Goal: Information Seeking & Learning: Learn about a topic

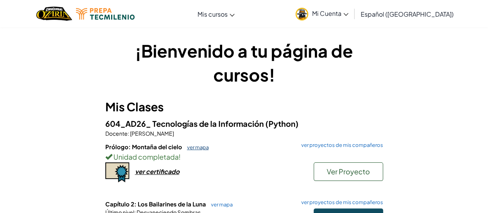
click at [186, 147] on link "ver mapa" at bounding box center [195, 147] width 25 height 6
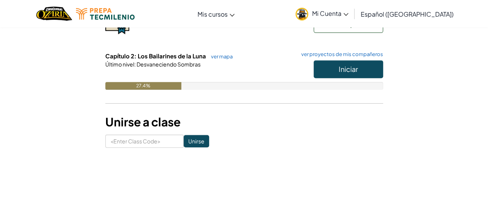
scroll to position [147, 0]
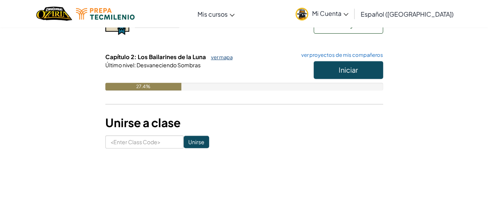
click at [228, 57] on link "ver mapa" at bounding box center [219, 57] width 25 height 6
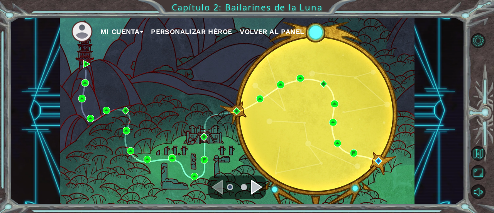
click at [250, 191] on ul at bounding box center [237, 186] width 28 height 15
click at [251, 189] on div "Navigate to the next page" at bounding box center [257, 186] width 12 height 15
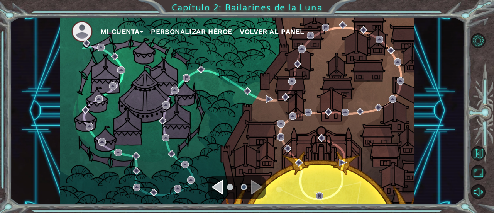
click at [252, 182] on div "Navigate to the next page" at bounding box center [257, 186] width 12 height 15
click at [228, 186] on li at bounding box center [230, 187] width 6 height 6
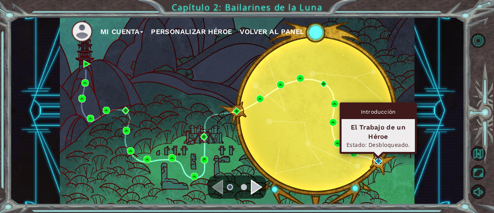
click at [380, 161] on img at bounding box center [378, 160] width 7 height 7
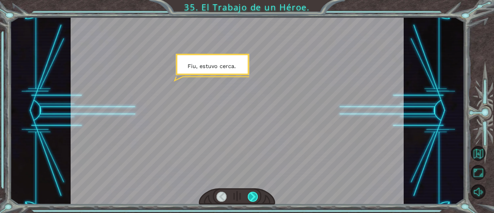
click at [255, 199] on div at bounding box center [253, 196] width 10 height 10
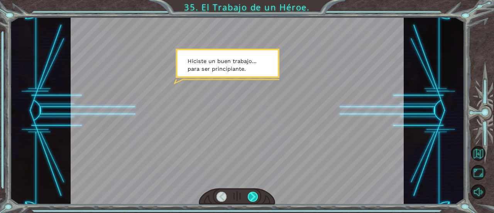
click at [255, 199] on div at bounding box center [253, 196] width 10 height 10
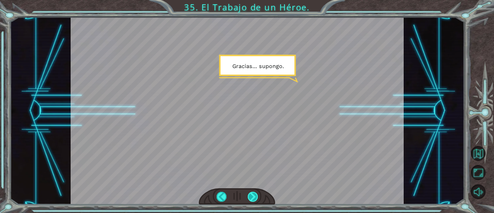
click at [255, 199] on div at bounding box center [253, 196] width 10 height 10
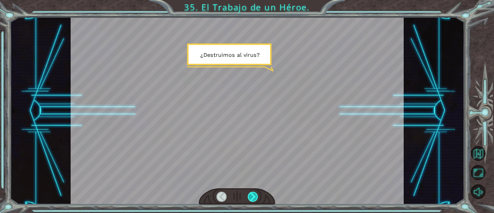
click at [255, 199] on div at bounding box center [253, 196] width 10 height 10
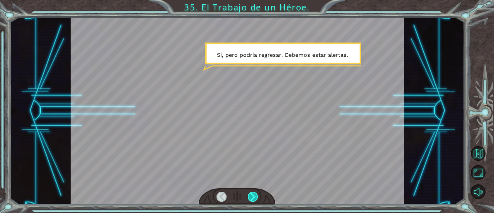
click at [255, 199] on div at bounding box center [253, 196] width 10 height 10
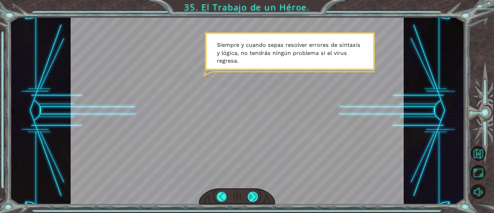
click at [255, 199] on div at bounding box center [253, 196] width 10 height 10
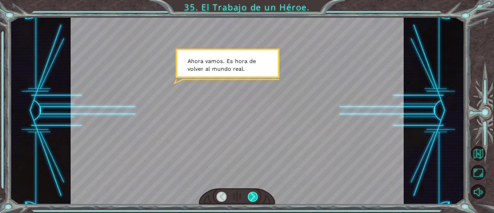
click at [255, 199] on div at bounding box center [253, 196] width 10 height 10
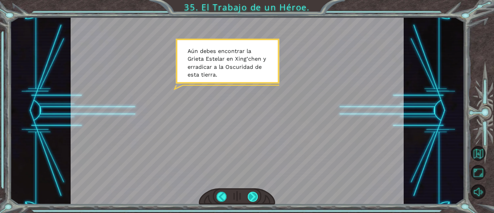
click at [255, 199] on div at bounding box center [253, 196] width 10 height 10
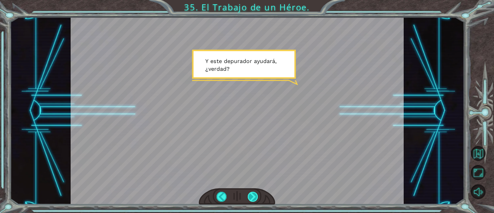
click at [255, 199] on div at bounding box center [253, 196] width 10 height 10
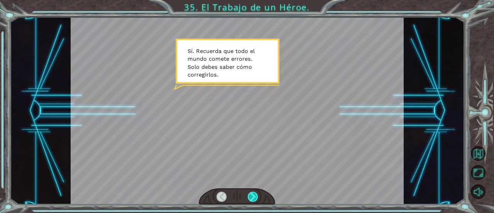
click at [255, 199] on div at bounding box center [253, 196] width 10 height 10
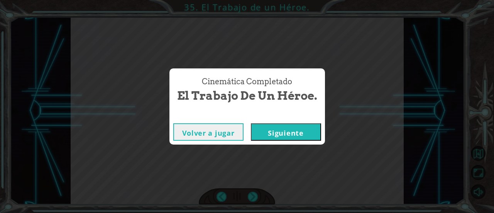
click at [283, 129] on button "Siguiente" at bounding box center [286, 131] width 70 height 17
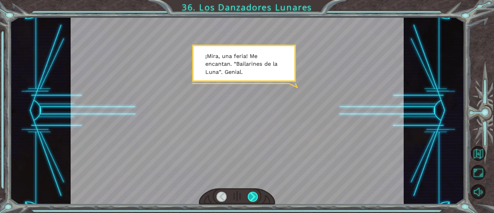
click at [254, 199] on div at bounding box center [253, 196] width 10 height 10
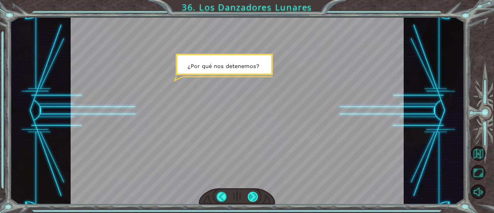
click at [254, 199] on div at bounding box center [253, 196] width 10 height 10
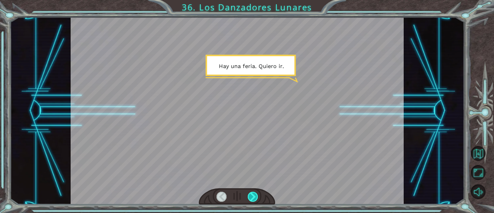
click at [254, 199] on div at bounding box center [253, 196] width 10 height 10
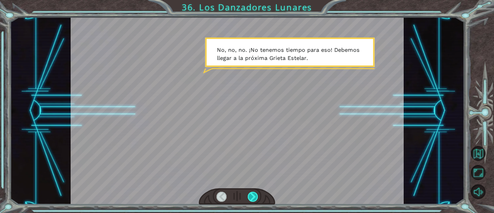
click at [254, 199] on div at bounding box center [253, 196] width 10 height 10
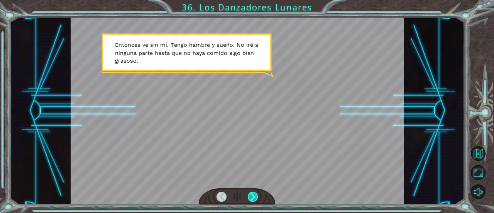
click at [254, 199] on div at bounding box center [253, 196] width 10 height 10
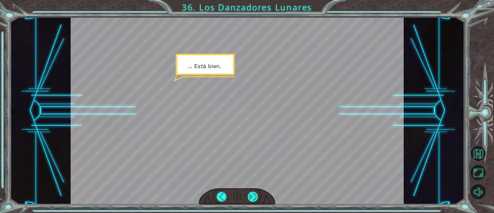
click at [254, 199] on div at bounding box center [253, 196] width 10 height 10
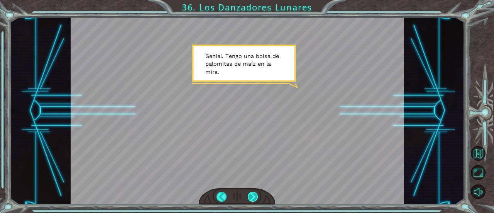
click at [254, 199] on div at bounding box center [253, 196] width 10 height 10
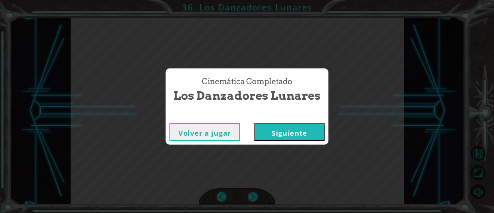
click at [284, 135] on button "Siguiente" at bounding box center [289, 131] width 70 height 17
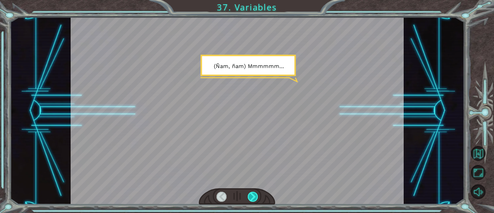
click at [256, 194] on div at bounding box center [253, 196] width 10 height 10
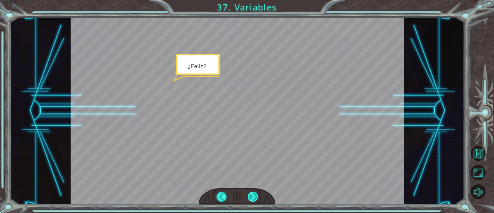
click at [256, 194] on div at bounding box center [253, 196] width 10 height 10
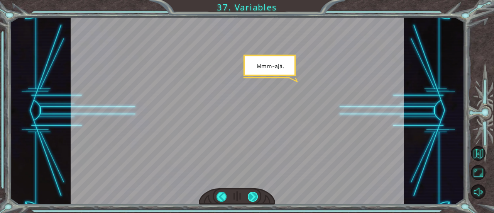
click at [256, 194] on div at bounding box center [253, 196] width 10 height 10
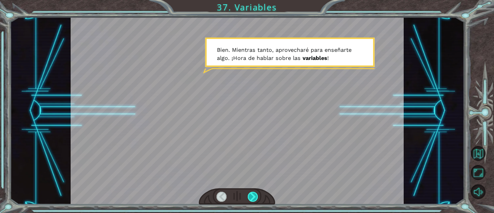
click at [256, 194] on div at bounding box center [253, 196] width 10 height 10
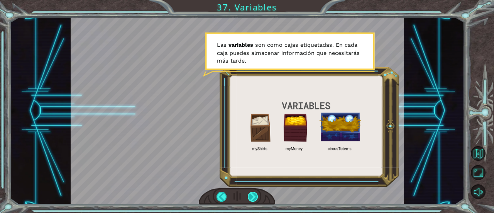
click at [256, 194] on div at bounding box center [253, 196] width 10 height 10
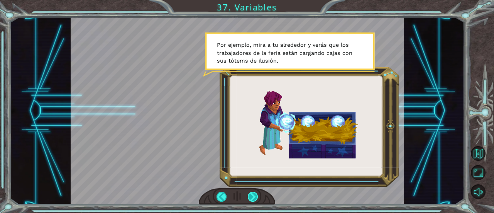
click at [253, 199] on div at bounding box center [253, 196] width 10 height 10
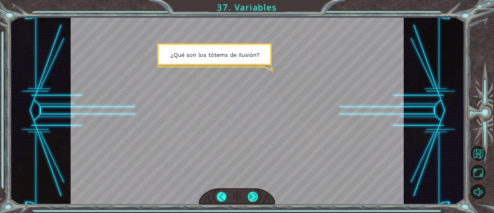
click at [253, 199] on div at bounding box center [253, 196] width 10 height 10
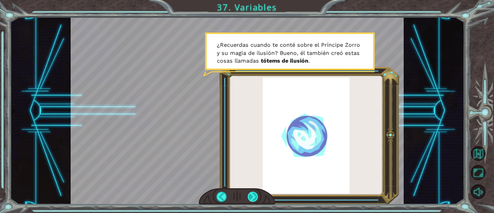
click at [252, 195] on div at bounding box center [253, 196] width 10 height 10
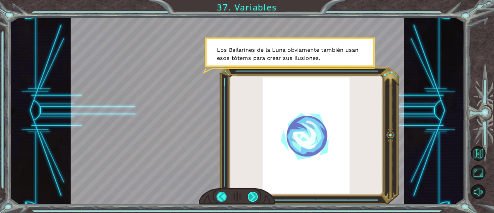
click at [252, 195] on div at bounding box center [253, 196] width 10 height 10
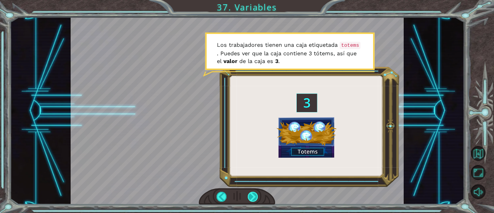
click at [252, 195] on div at bounding box center [253, 196] width 10 height 10
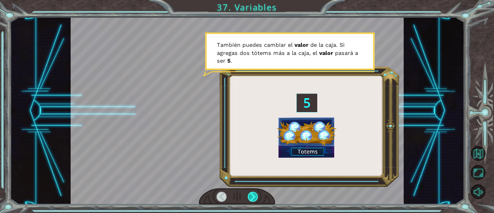
click at [252, 195] on div at bounding box center [253, 196] width 10 height 10
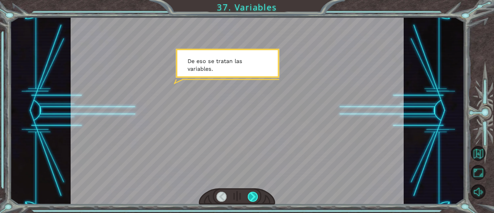
click at [252, 195] on div at bounding box center [253, 196] width 10 height 10
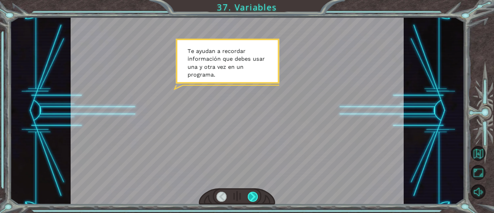
click at [252, 195] on div at bounding box center [253, 196] width 10 height 10
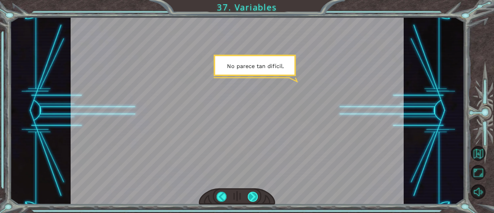
click at [253, 196] on div at bounding box center [253, 196] width 10 height 10
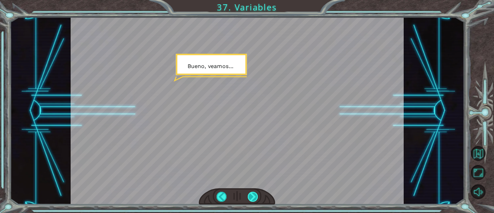
click at [253, 196] on div at bounding box center [253, 196] width 10 height 10
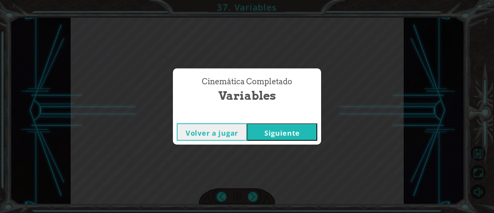
click at [280, 137] on button "Siguiente" at bounding box center [282, 131] width 70 height 17
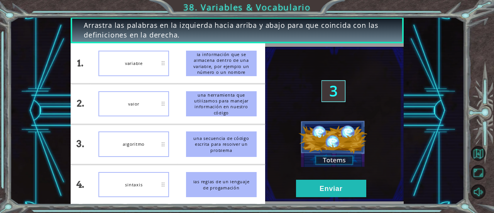
drag, startPoint x: 226, startPoint y: 65, endPoint x: 231, endPoint y: 90, distance: 25.4
click at [231, 90] on ul "la información que se almacena dentro de una variable, por ejemplo un número o …" at bounding box center [221, 123] width 88 height 161
drag, startPoint x: 218, startPoint y: 67, endPoint x: 215, endPoint y: 98, distance: 31.0
click at [215, 98] on ul "la información que se almacena dentro de una variable, por ejemplo un número o …" at bounding box center [221, 123] width 88 height 161
drag, startPoint x: 215, startPoint y: 98, endPoint x: 217, endPoint y: 69, distance: 29.0
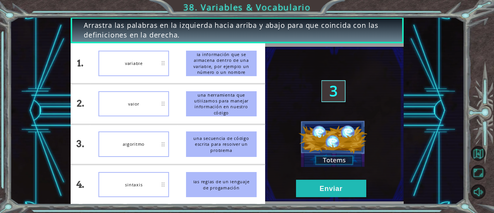
click at [217, 69] on ul "la información que se almacena dentro de una variable, por ejemplo un número o …" at bounding box center [221, 123] width 88 height 161
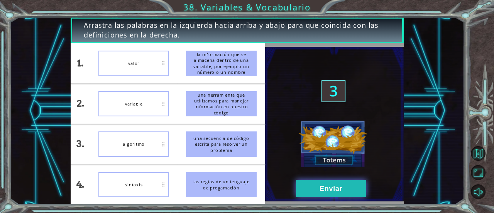
click at [335, 182] on button "Enviar" at bounding box center [331, 187] width 70 height 17
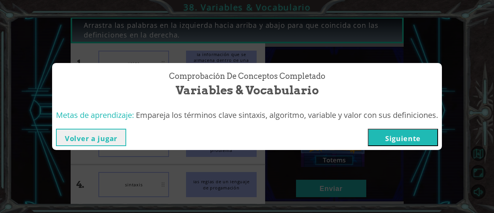
click at [380, 135] on button "Siguiente" at bounding box center [403, 136] width 70 height 17
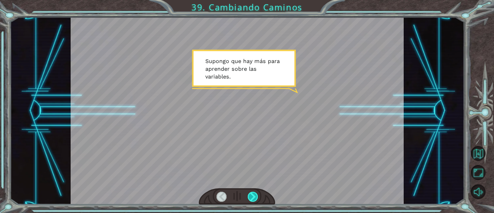
click at [252, 197] on div at bounding box center [253, 196] width 10 height 10
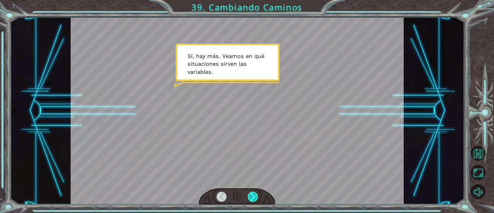
click at [252, 197] on div at bounding box center [253, 196] width 10 height 10
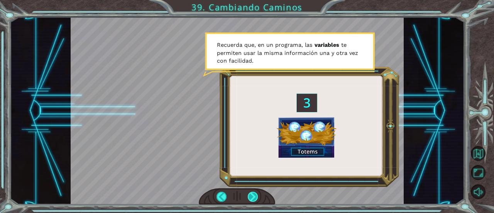
click at [249, 197] on div at bounding box center [253, 196] width 10 height 10
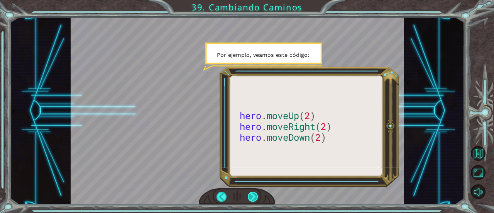
click at [249, 197] on div at bounding box center [253, 196] width 10 height 10
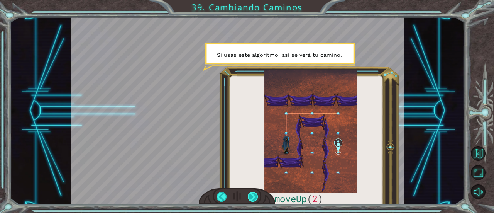
click at [253, 195] on div at bounding box center [253, 196] width 10 height 10
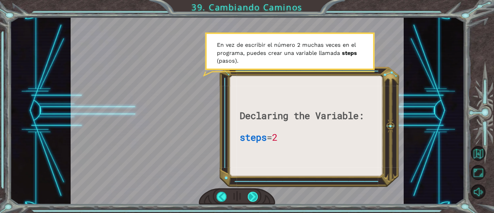
click at [251, 196] on div at bounding box center [253, 196] width 10 height 10
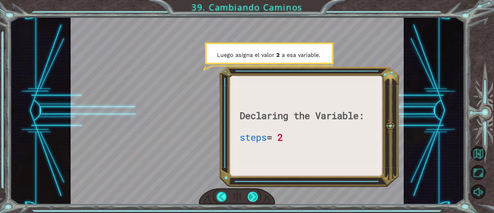
click at [251, 196] on div at bounding box center [253, 196] width 10 height 10
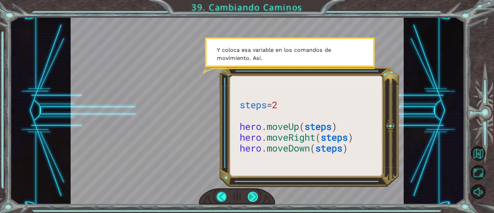
click at [251, 196] on div at bounding box center [253, 196] width 10 height 10
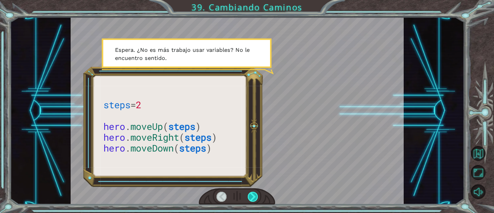
click at [251, 196] on div at bounding box center [253, 196] width 10 height 10
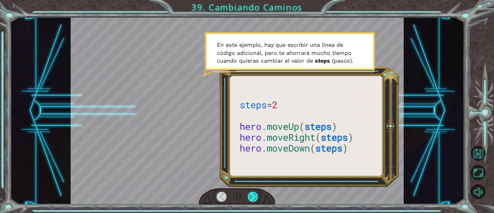
click at [251, 196] on div at bounding box center [253, 196] width 10 height 10
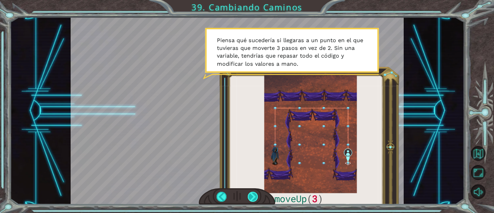
click at [251, 196] on div at bounding box center [253, 196] width 10 height 10
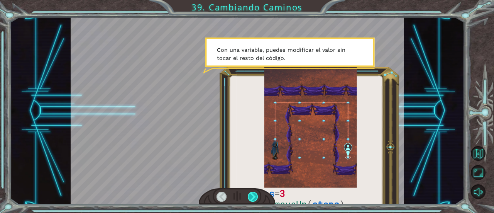
click at [251, 196] on div at bounding box center [253, 196] width 10 height 10
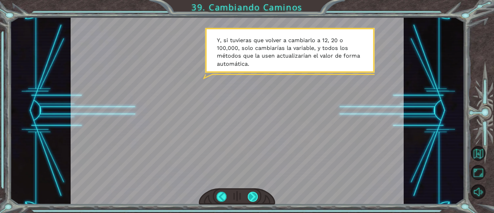
click at [251, 196] on div at bounding box center [253, 196] width 10 height 10
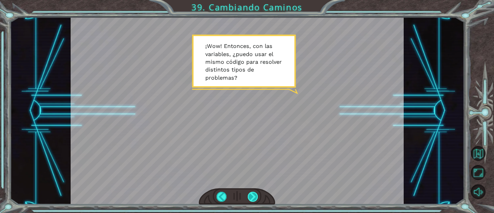
click at [251, 196] on div at bounding box center [253, 196] width 10 height 10
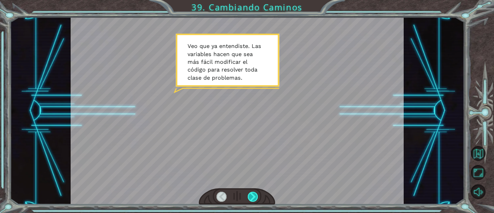
click at [251, 196] on div at bounding box center [253, 196] width 10 height 10
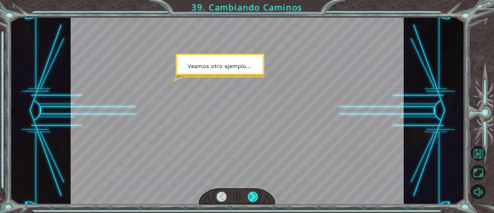
click at [251, 196] on div at bounding box center [253, 196] width 10 height 10
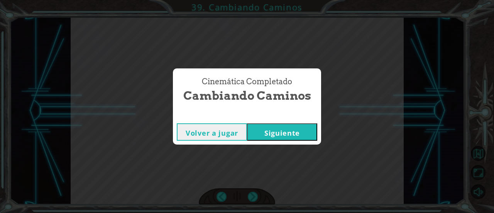
click at [263, 132] on button "Siguiente" at bounding box center [282, 131] width 70 height 17
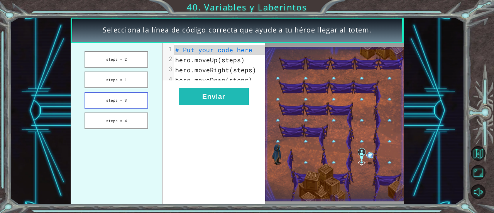
click at [130, 105] on button "steps = 3" at bounding box center [116, 100] width 64 height 17
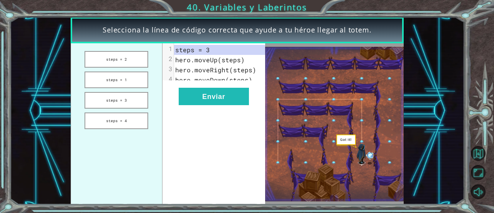
click at [363, 152] on img at bounding box center [334, 124] width 138 height 154
click at [227, 105] on button "Enviar" at bounding box center [214, 96] width 70 height 17
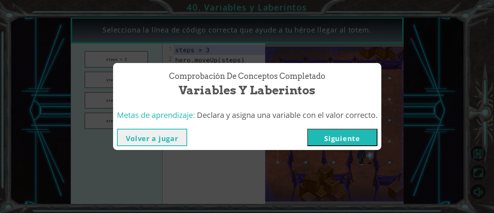
click at [337, 134] on button "Siguiente" at bounding box center [342, 136] width 70 height 17
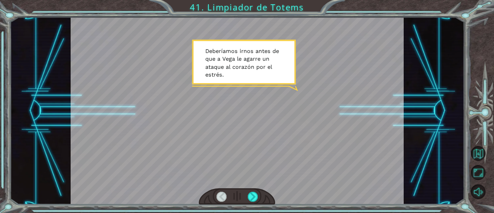
click at [248, 202] on div at bounding box center [237, 196] width 76 height 17
click at [248, 198] on div at bounding box center [253, 196] width 10 height 10
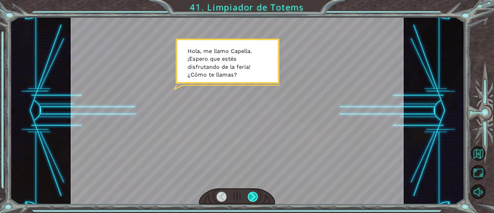
click at [248, 196] on div at bounding box center [253, 196] width 10 height 10
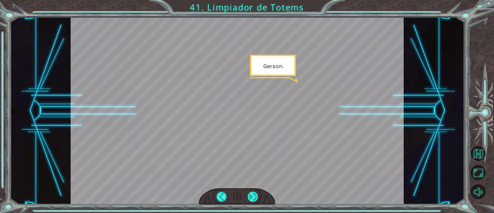
click at [248, 196] on div at bounding box center [253, 196] width 10 height 10
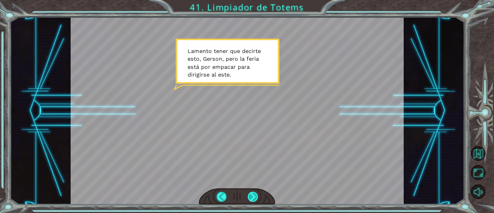
click at [248, 196] on div at bounding box center [253, 196] width 10 height 10
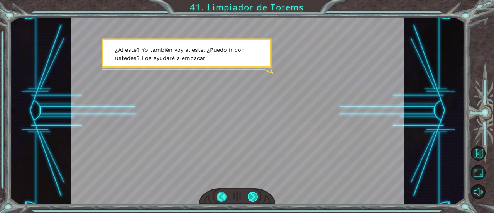
click at [248, 196] on div at bounding box center [253, 196] width 10 height 10
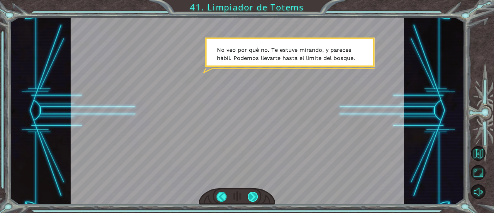
click at [248, 196] on div at bounding box center [253, 196] width 10 height 10
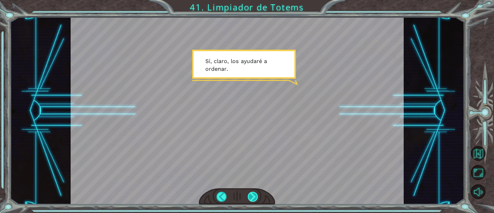
click at [248, 196] on div at bounding box center [253, 196] width 10 height 10
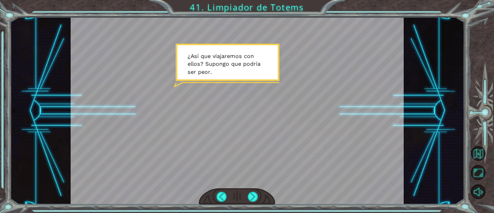
click at [252, 176] on div at bounding box center [237, 110] width 333 height 187
click at [245, 192] on div at bounding box center [237, 196] width 76 height 17
click at [248, 196] on div at bounding box center [253, 196] width 10 height 10
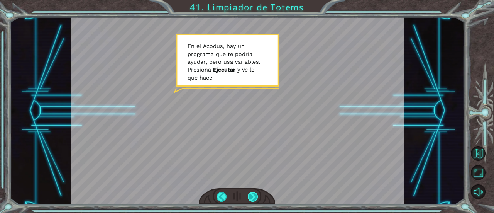
click at [254, 194] on div at bounding box center [253, 196] width 10 height 10
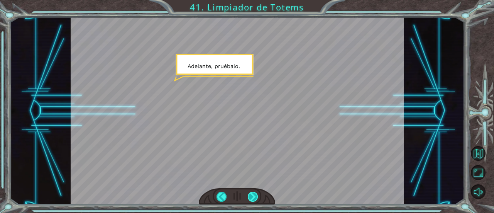
click at [254, 193] on div at bounding box center [253, 196] width 10 height 10
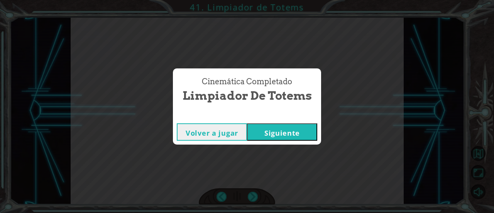
click at [252, 135] on button "Siguiente" at bounding box center [282, 131] width 70 height 17
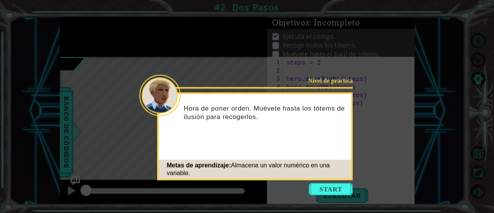
click at [330, 181] on icon at bounding box center [247, 106] width 494 height 213
drag, startPoint x: 328, startPoint y: 186, endPoint x: 328, endPoint y: 196, distance: 10.4
click at [328, 196] on icon at bounding box center [247, 106] width 494 height 213
click at [324, 188] on button "Start" at bounding box center [331, 188] width 44 height 12
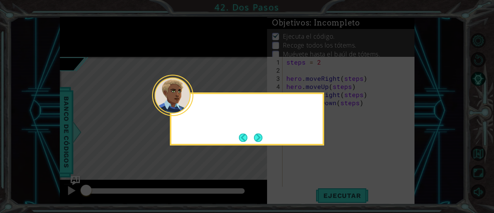
click at [324, 188] on icon at bounding box center [247, 106] width 494 height 213
click at [258, 142] on button "Next" at bounding box center [258, 138] width 10 height 10
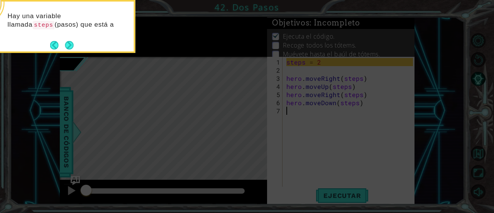
click at [79, 45] on div "Hay una variable llamada steps (pasos) que está a" at bounding box center [58, 26] width 154 height 53
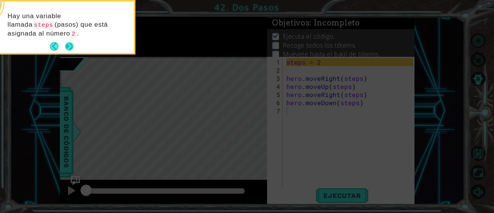
click at [66, 42] on button "Next" at bounding box center [69, 46] width 8 height 8
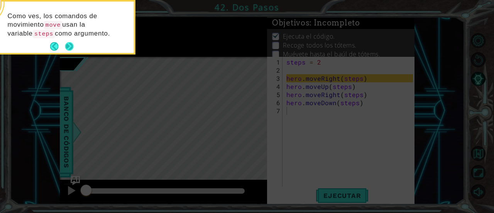
click at [69, 47] on button "Next" at bounding box center [69, 46] width 8 height 8
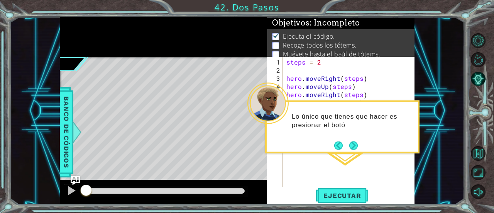
drag, startPoint x: 69, startPoint y: 47, endPoint x: 327, endPoint y: 105, distance: 264.5
click at [327, 105] on div "Lo único que tienes que hacer es presionar el botó" at bounding box center [342, 124] width 151 height 39
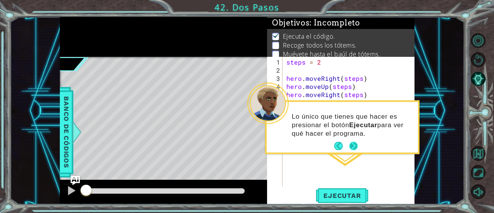
click at [355, 150] on button "Next" at bounding box center [354, 146] width 10 height 10
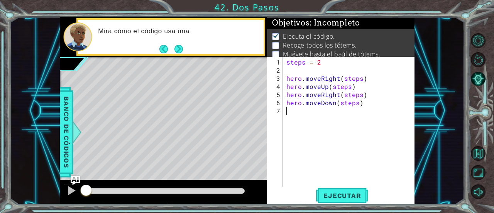
click at [332, 136] on div "steps = 2 hero . moveRight ( steps ) hero . moveUp ( steps ) hero . moveRight (…" at bounding box center [351, 131] width 132 height 146
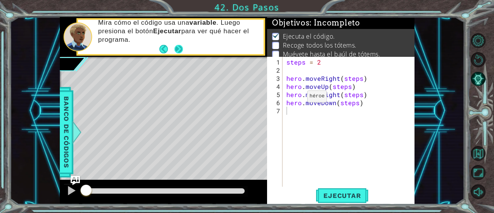
click at [177, 45] on button "Next" at bounding box center [178, 49] width 8 height 8
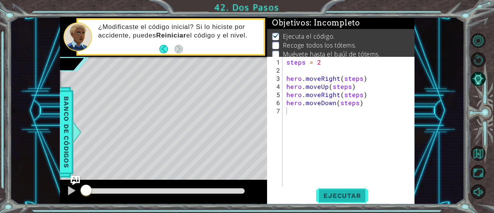
click at [327, 190] on button "Ejecutar" at bounding box center [342, 195] width 53 height 15
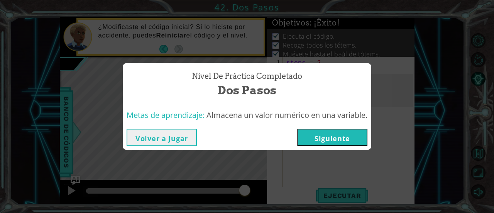
click at [309, 136] on button "Siguiente" at bounding box center [332, 136] width 70 height 17
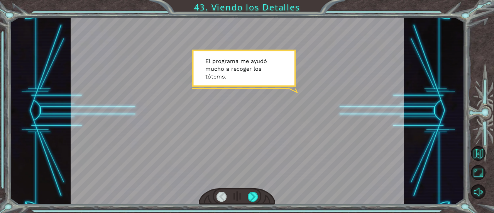
click at [248, 191] on div at bounding box center [237, 196] width 76 height 17
click at [258, 194] on div at bounding box center [237, 196] width 76 height 17
click at [251, 196] on div at bounding box center [253, 196] width 10 height 10
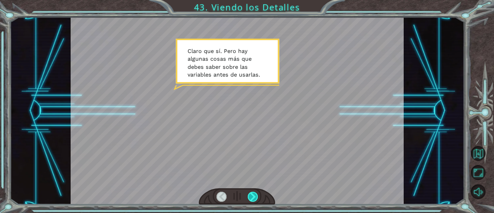
click at [251, 196] on div at bounding box center [253, 196] width 10 height 10
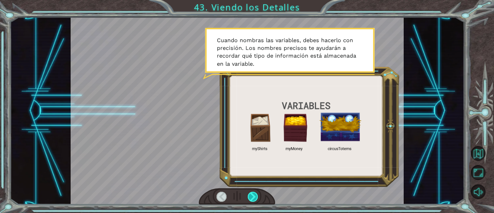
click at [251, 196] on div at bounding box center [253, 196] width 10 height 10
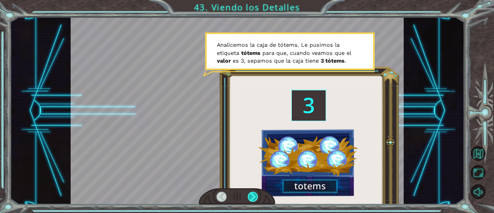
click at [251, 196] on div at bounding box center [253, 196] width 10 height 10
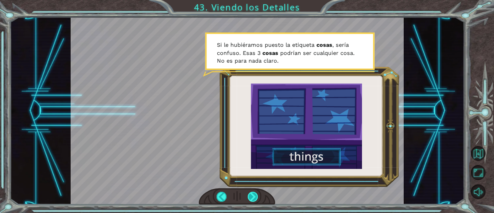
click at [251, 196] on div at bounding box center [253, 196] width 10 height 10
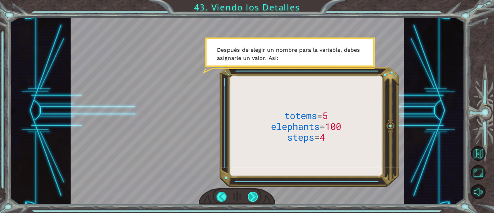
click at [251, 196] on div at bounding box center [253, 196] width 10 height 10
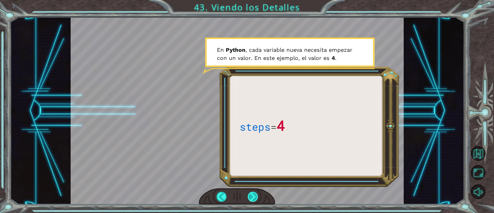
click at [251, 196] on div at bounding box center [253, 196] width 10 height 10
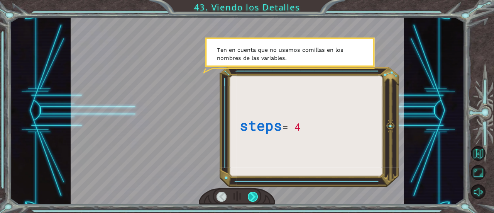
click at [251, 196] on div at bounding box center [253, 196] width 10 height 10
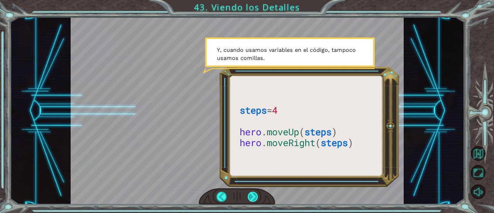
click at [251, 196] on div at bounding box center [253, 196] width 10 height 10
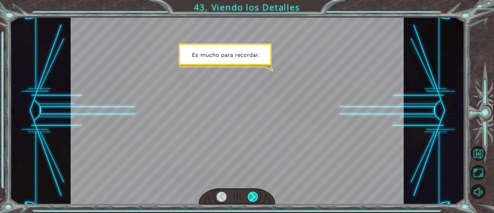
click at [251, 196] on div at bounding box center [253, 196] width 10 height 10
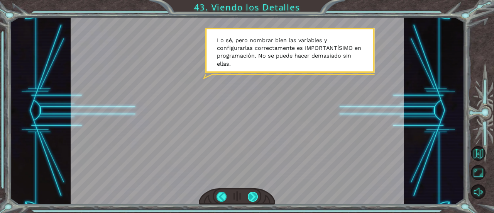
click at [251, 196] on div at bounding box center [253, 196] width 10 height 10
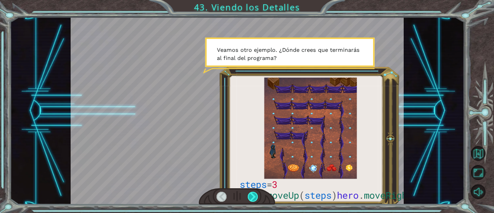
click at [251, 196] on div at bounding box center [253, 196] width 10 height 10
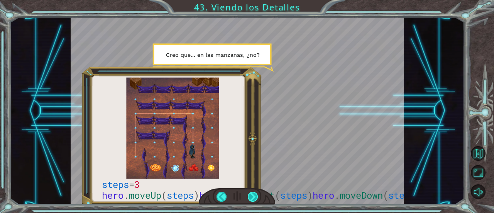
click at [249, 199] on div at bounding box center [253, 196] width 10 height 10
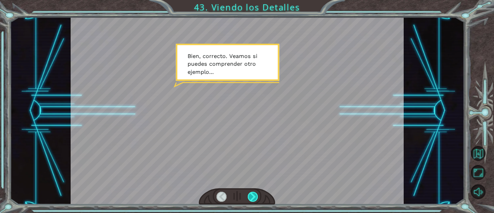
click at [249, 199] on div at bounding box center [253, 196] width 10 height 10
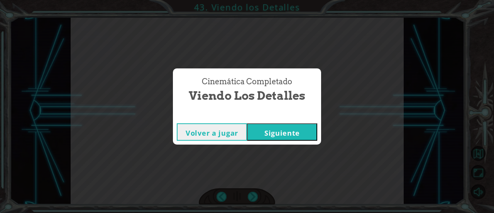
click at [282, 133] on button "Siguiente" at bounding box center [282, 131] width 70 height 17
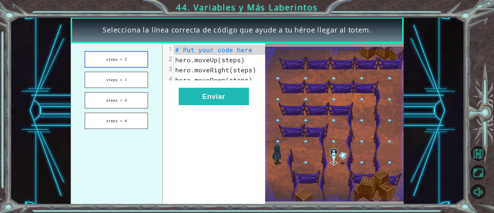
drag, startPoint x: 124, startPoint y: 62, endPoint x: 120, endPoint y: 65, distance: 5.2
click at [120, 65] on button "steps = 2" at bounding box center [116, 59] width 64 height 17
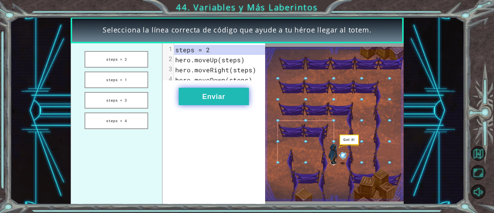
click at [206, 99] on button "Enviar" at bounding box center [214, 96] width 70 height 17
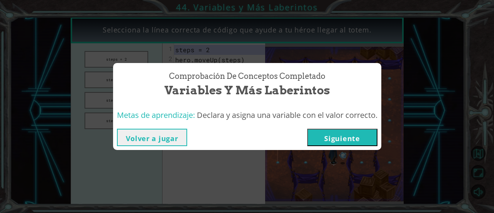
click at [333, 133] on button "Siguiente" at bounding box center [342, 136] width 70 height 17
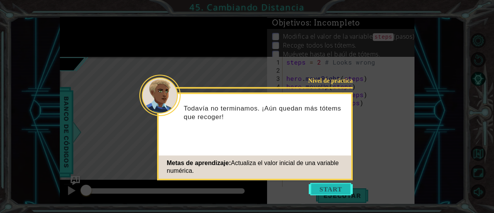
click at [316, 193] on button "Start" at bounding box center [331, 188] width 44 height 12
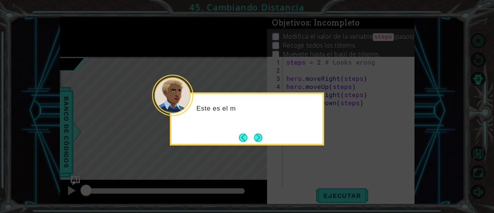
click at [316, 193] on icon at bounding box center [247, 106] width 494 height 213
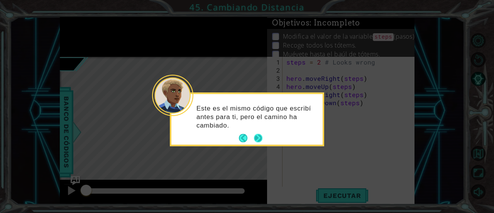
click at [259, 139] on button "Next" at bounding box center [258, 138] width 8 height 8
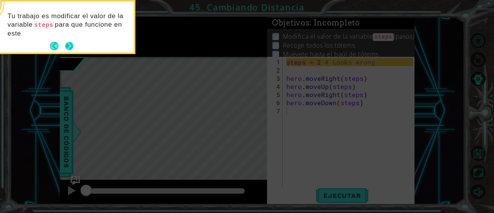
click at [69, 45] on button "Next" at bounding box center [69, 46] width 10 height 10
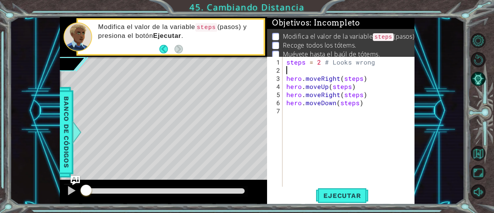
click at [321, 65] on div "steps = 2 # Looks wrong hero . moveRight ( steps ) hero . moveUp ( steps ) hero…" at bounding box center [351, 131] width 132 height 146
click at [319, 58] on div "steps = 2 # Looks wrong hero . moveRight ( steps ) hero . moveUp ( steps ) hero…" at bounding box center [351, 131] width 132 height 146
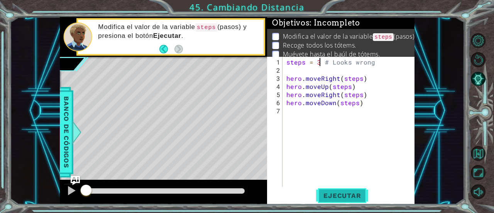
type textarea "steps = 3 # Looks wrong"
click at [337, 197] on span "Ejecutar" at bounding box center [342, 195] width 53 height 8
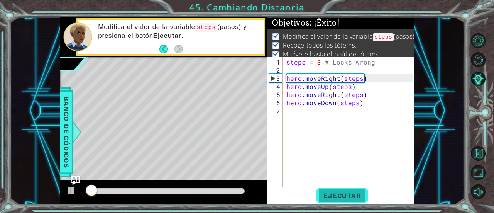
click at [332, 189] on button "Ejecutar" at bounding box center [342, 195] width 53 height 15
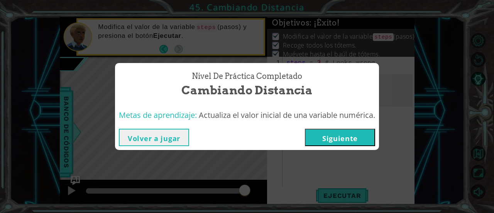
click at [348, 135] on button "Siguiente" at bounding box center [340, 136] width 70 height 17
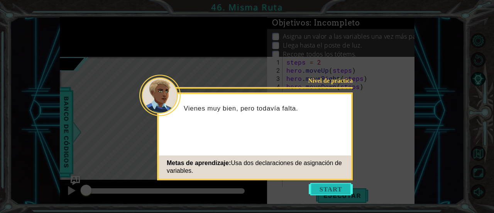
click at [321, 184] on button "Start" at bounding box center [331, 188] width 44 height 12
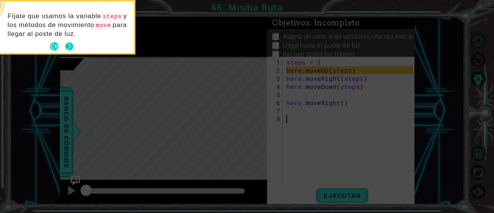
click at [69, 44] on button "Next" at bounding box center [69, 46] width 8 height 8
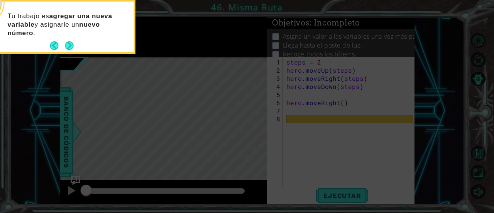
click at [69, 44] on button "Next" at bounding box center [69, 45] width 9 height 9
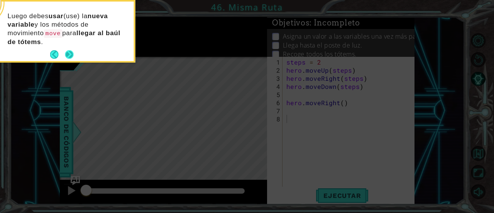
click at [73, 54] on button "Next" at bounding box center [69, 55] width 10 height 10
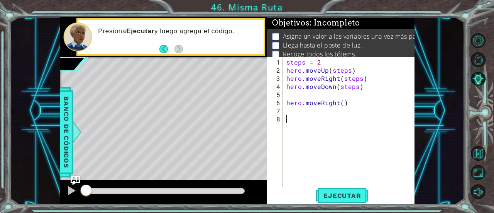
click at [297, 96] on div "steps = 2 hero . moveUp ( steps ) hero . moveRight ( steps ) hero . moveDown ( …" at bounding box center [351, 131] width 132 height 146
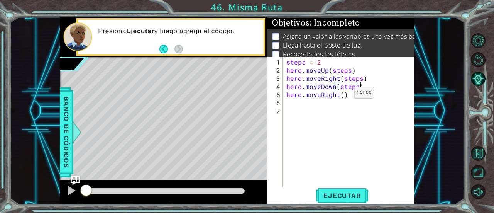
click at [341, 95] on div "steps = 2 hero . moveUp ( steps ) hero . moveRight ( steps ) hero . moveDown ( …" at bounding box center [351, 131] width 132 height 146
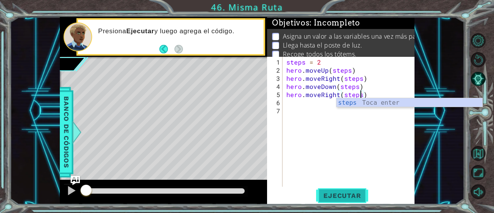
click at [356, 192] on span "Ejecutar" at bounding box center [342, 195] width 53 height 8
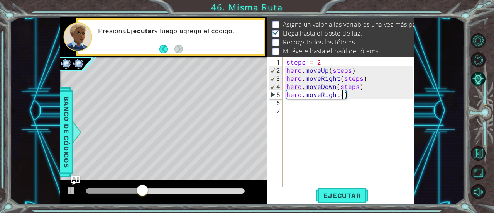
scroll to position [0, 3]
type textarea "hero.moveRight(1)"
click at [309, 109] on div "steps = 2 hero . moveUp ( steps ) hero . moveRight ( steps ) hero . moveDown ( …" at bounding box center [351, 131] width 132 height 146
type textarea "g"
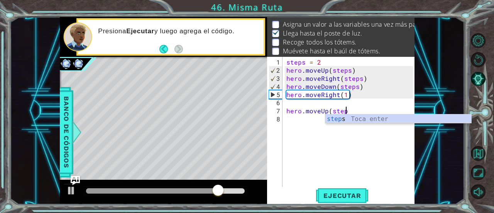
scroll to position [0, 3]
type textarea "hero.moveUp(steps)"
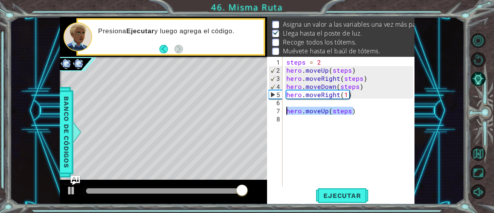
drag, startPoint x: 361, startPoint y: 107, endPoint x: 283, endPoint y: 111, distance: 78.4
click at [283, 111] on div "hero.moveUp(steps) 1 2 3 4 5 6 7 8 steps = 2 hero . moveUp ( steps ) hero . mov…" at bounding box center [340, 122] width 146 height 130
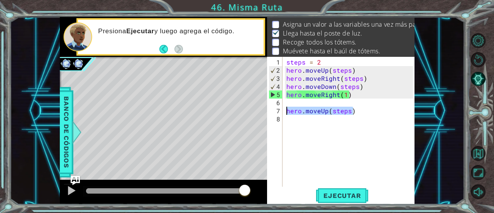
click at [306, 125] on div "steps = 2 hero . moveUp ( steps ) hero . moveRight ( steps ) hero . moveDown ( …" at bounding box center [351, 131] width 132 height 146
paste textarea "hero.moveUp(steps)"
type textarea "hero.moveUp(steps)"
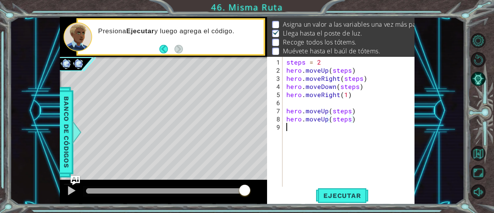
click at [300, 133] on div "steps = 2 hero . moveUp ( steps ) hero . moveRight ( steps ) hero . moveDown ( …" at bounding box center [351, 131] width 132 height 146
click at [358, 119] on div "steps = 2 hero . moveUp ( steps ) hero . moveRight ( steps ) hero . moveDown ( …" at bounding box center [351, 131] width 132 height 146
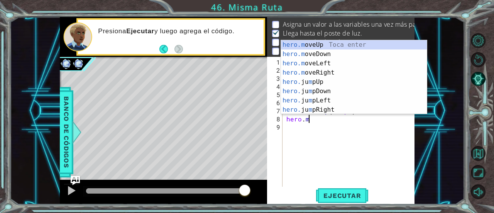
type textarea "h"
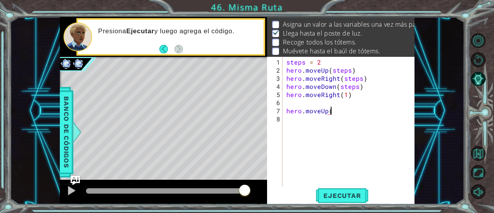
scroll to position [0, 2]
type textarea "hero.moveUp(3)"
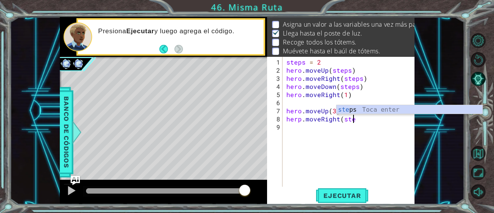
scroll to position [0, 4]
type textarea "herp.moveRight(steps)"
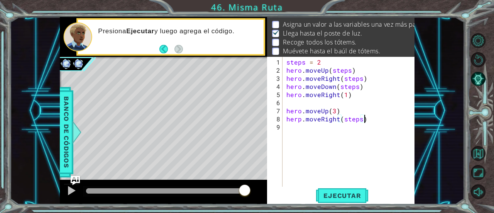
scroll to position [0, 0]
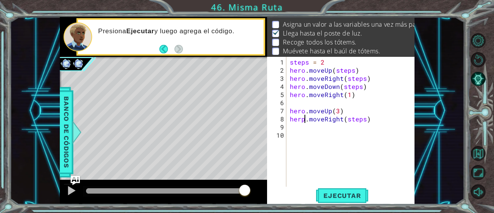
click at [306, 120] on div "steps = 2 hero . moveUp ( steps ) hero . moveRight ( steps ) hero . moveDown ( …" at bounding box center [352, 131] width 128 height 146
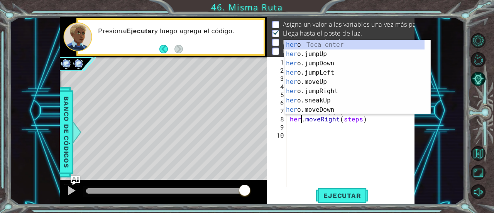
type textarea "hero.moveRight(steps)"
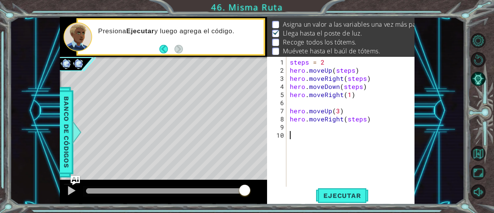
click at [303, 132] on div "steps = 2 hero . moveUp ( steps ) hero . moveRight ( steps ) hero . moveDown ( …" at bounding box center [352, 131] width 128 height 146
click at [300, 122] on div "steps = 2 hero . moveUp ( steps ) hero . moveRight ( steps ) hero . moveDown ( …" at bounding box center [352, 131] width 128 height 146
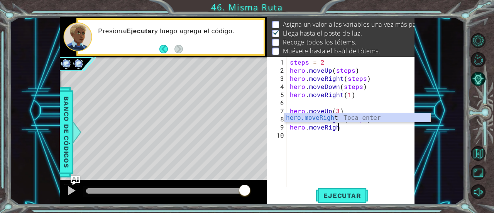
scroll to position [0, 3]
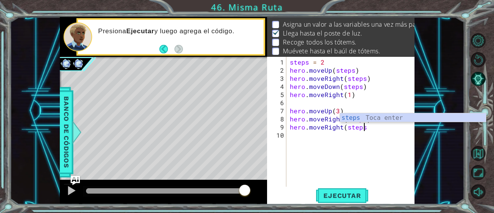
type textarea "hero.moveRight(steps)"
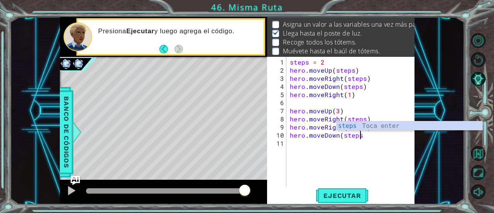
scroll to position [0, 4]
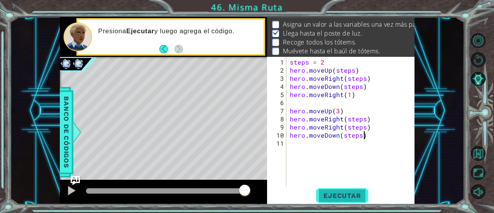
type textarea "hero.moveDown(steps)"
click at [347, 192] on span "Ejecutar" at bounding box center [342, 195] width 53 height 8
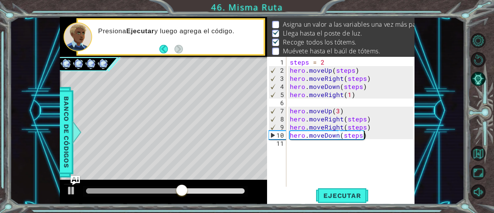
click at [323, 143] on div "steps = 2 hero . moveUp ( steps ) hero . moveRight ( steps ) hero . moveDown ( …" at bounding box center [352, 131] width 128 height 146
type textarea "g"
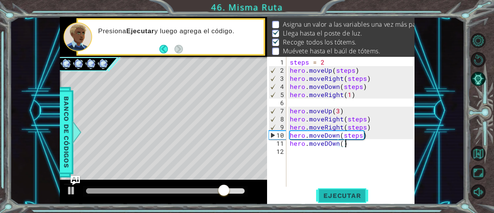
type textarea "hero.moveDOwn()"
click at [334, 198] on span "Ejecutar" at bounding box center [342, 195] width 53 height 8
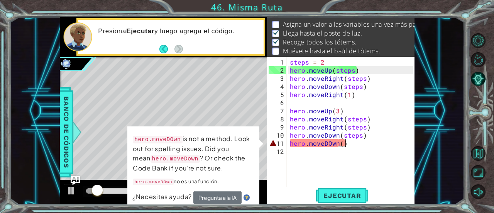
click at [330, 147] on div "steps = 2 hero . moveUp ( steps ) hero . moveRight ( steps ) hero . moveDown ( …" at bounding box center [352, 131] width 128 height 146
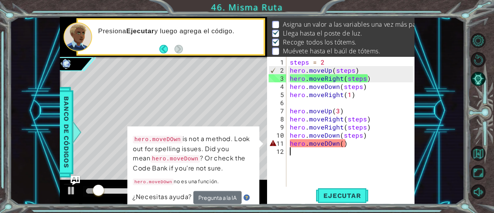
scroll to position [0, 0]
click at [329, 142] on div "steps = 2 hero . moveUp ( steps ) hero . moveRight ( steps ) hero . moveDown ( …" at bounding box center [352, 131] width 128 height 146
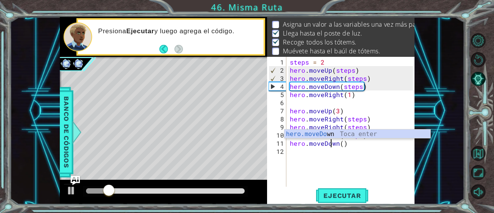
scroll to position [0, 2]
type textarea "hero.moveDown()"
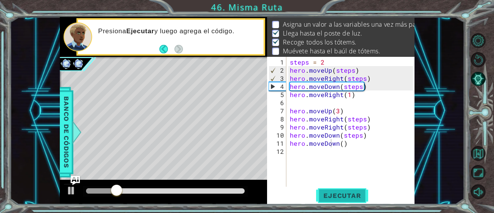
click at [343, 194] on span "Ejecutar" at bounding box center [342, 195] width 53 height 8
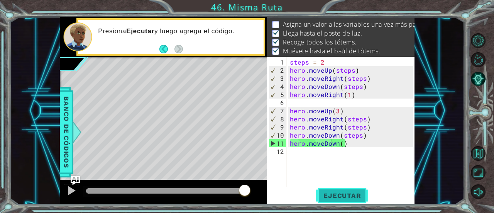
click at [343, 194] on span "Ejecutar" at bounding box center [342, 195] width 53 height 8
click at [319, 149] on div "steps = 2 hero . moveUp ( steps ) hero . moveRight ( steps ) hero . moveDown ( …" at bounding box center [352, 131] width 128 height 146
drag, startPoint x: 407, startPoint y: 34, endPoint x: 409, endPoint y: 27, distance: 6.7
click at [409, 27] on div "Objetivos : Incompleto Asigna un valor a las variables una vez más para llegar …" at bounding box center [340, 37] width 147 height 40
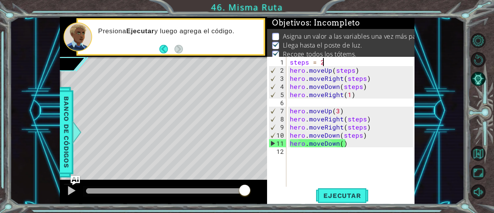
click at [338, 64] on div "steps = 2 hero . moveUp ( steps ) hero . moveRight ( steps ) hero . moveDown ( …" at bounding box center [352, 131] width 128 height 146
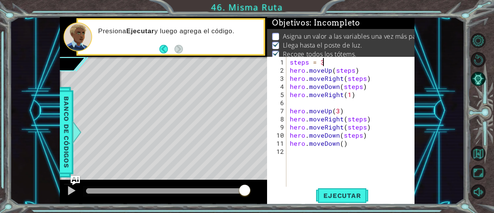
scroll to position [0, 2]
type textarea "steps = 2"
click at [331, 99] on div "steps = 2 hero . moveUp ( steps ) hero . moveRight ( steps ) hero . moveDown ( …" at bounding box center [352, 131] width 128 height 146
type textarea "steps=3"
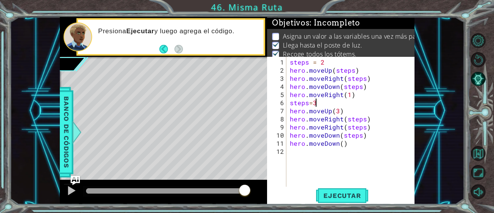
click at [340, 203] on div "steps=3 1 2 3 4 5 6 7 8 9 10 11 12 steps = 2 hero . moveUp ( steps ) hero . mov…" at bounding box center [340, 130] width 147 height 147
click at [339, 196] on span "Ejecutar" at bounding box center [342, 195] width 53 height 8
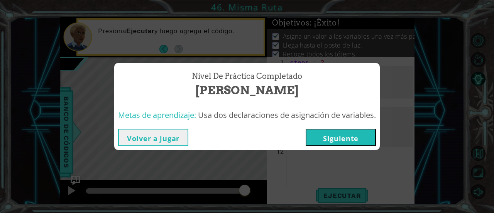
click at [331, 140] on button "Siguiente" at bounding box center [341, 136] width 70 height 17
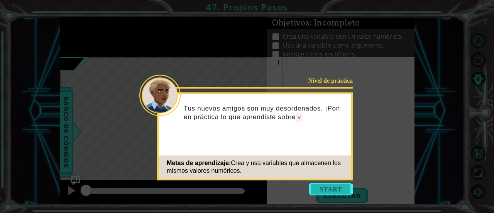
click at [337, 186] on button "Start" at bounding box center [331, 188] width 44 height 12
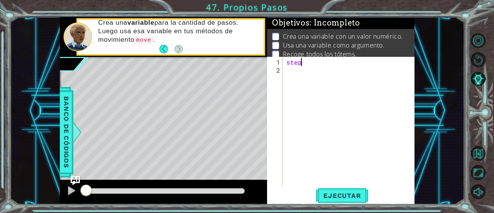
scroll to position [0, 1]
type textarea "steps=3"
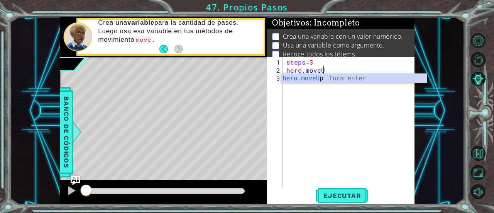
scroll to position [0, 2]
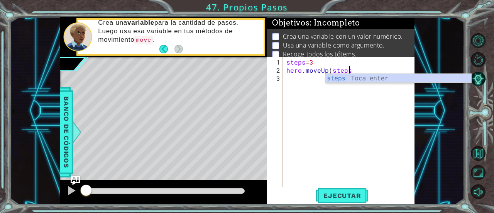
type textarea "hero.moveUp(steps)"
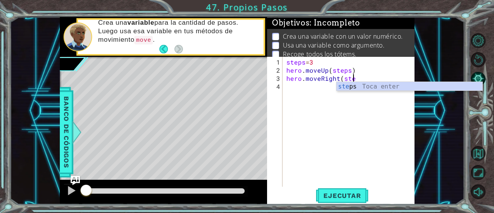
scroll to position [0, 4]
type textarea "hero.moveRight(steps)"
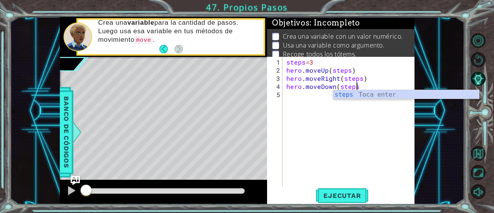
type textarea "hero.moveDown(steps)"
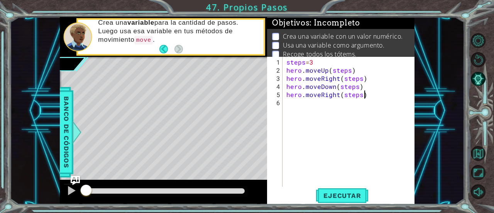
scroll to position [0, 4]
type textarea "hero.moveRight(steps)"
click at [340, 196] on span "Ejecutar" at bounding box center [342, 195] width 53 height 8
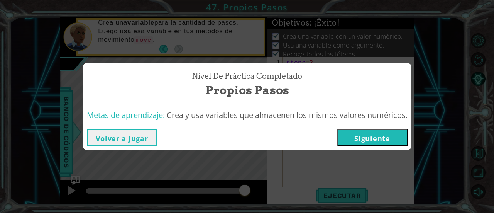
click at [350, 135] on button "Siguiente" at bounding box center [372, 136] width 70 height 17
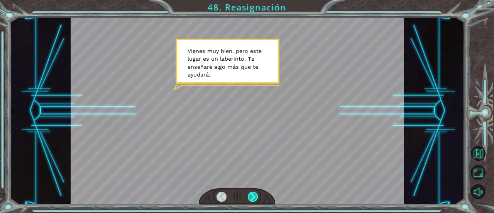
click at [249, 199] on div at bounding box center [253, 196] width 10 height 10
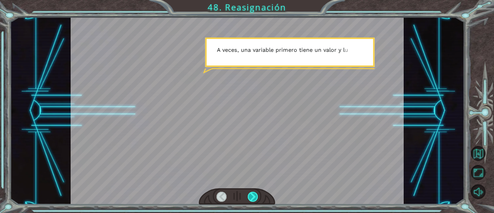
click at [249, 199] on div at bounding box center [253, 196] width 10 height 10
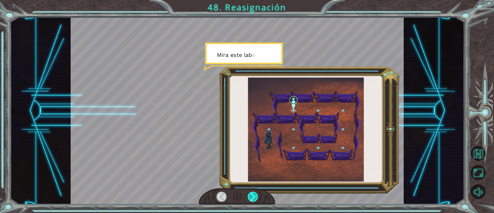
click at [249, 199] on div at bounding box center [253, 196] width 10 height 10
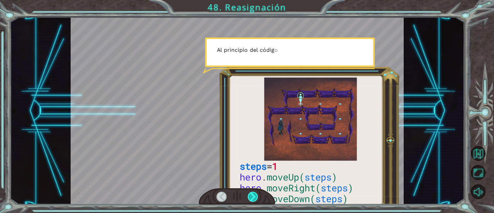
click at [249, 199] on div at bounding box center [253, 196] width 10 height 10
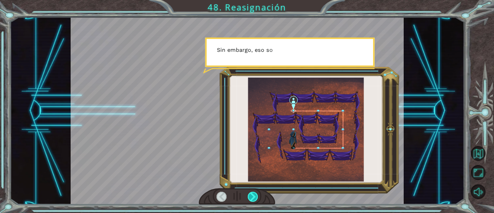
click at [249, 199] on div at bounding box center [253, 196] width 10 height 10
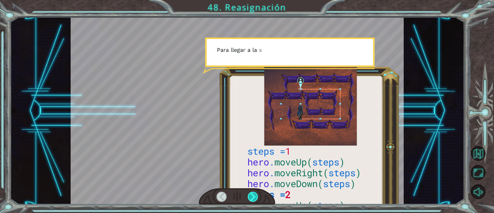
click at [249, 199] on div at bounding box center [253, 196] width 10 height 10
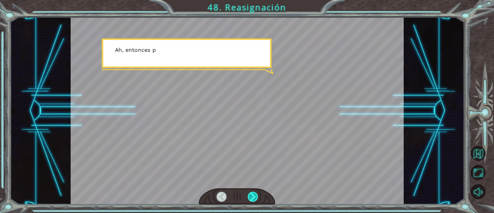
click at [249, 199] on div at bounding box center [253, 196] width 10 height 10
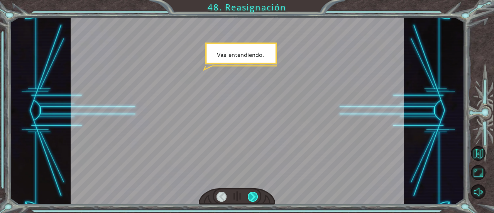
click at [249, 199] on div at bounding box center [253, 196] width 10 height 10
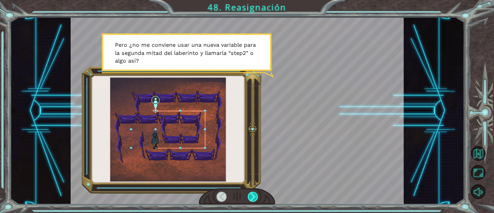
click at [249, 199] on div at bounding box center [253, 196] width 10 height 10
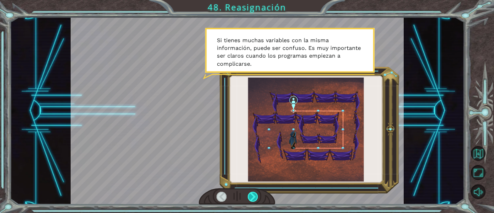
click at [249, 199] on div at bounding box center [253, 196] width 10 height 10
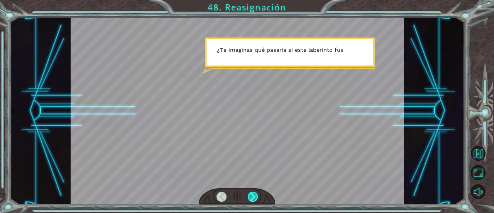
click at [249, 199] on div at bounding box center [253, 196] width 10 height 10
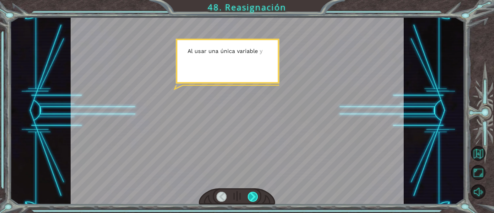
click at [249, 199] on div at bounding box center [253, 196] width 10 height 10
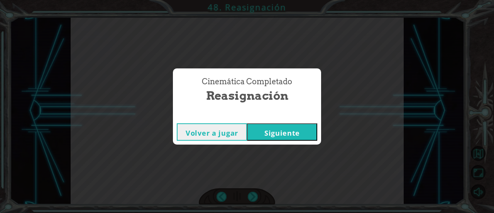
click at [268, 142] on div "Volver a jugar [GEOGRAPHIC_DATA]" at bounding box center [247, 131] width 148 height 25
click at [272, 138] on button "Siguiente" at bounding box center [282, 131] width 70 height 17
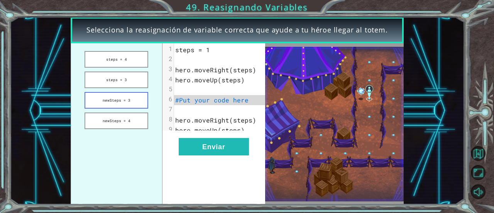
click at [135, 98] on button "newSteps = 3" at bounding box center [116, 100] width 64 height 17
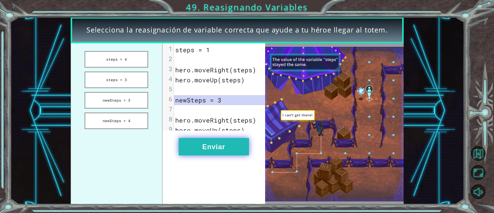
click at [209, 153] on button "Enviar" at bounding box center [214, 146] width 70 height 17
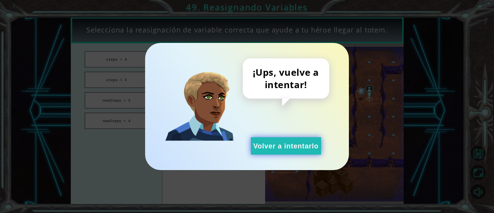
click at [284, 143] on button "Volver a intentarlo" at bounding box center [286, 145] width 70 height 17
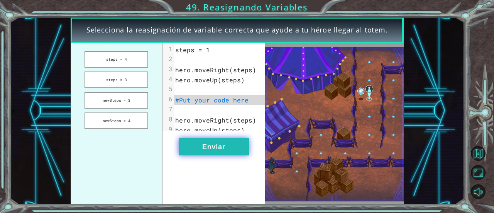
click at [244, 147] on button "Enviar" at bounding box center [214, 146] width 70 height 17
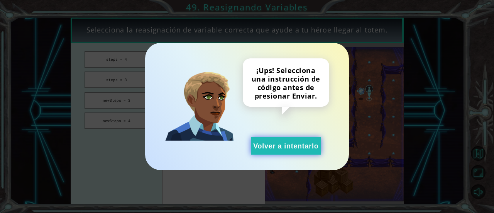
click at [263, 142] on button "Volver a intentarlo" at bounding box center [286, 145] width 70 height 17
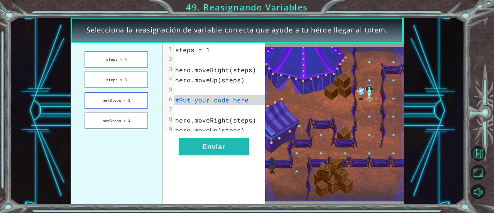
click at [137, 100] on button "newSteps = 3" at bounding box center [116, 100] width 64 height 17
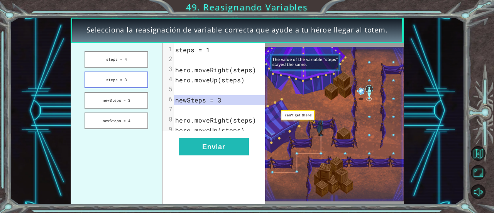
click at [125, 79] on button "steps = 3" at bounding box center [116, 79] width 64 height 17
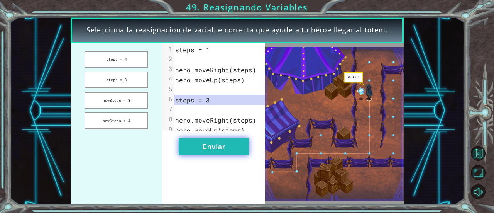
click at [240, 155] on button "Enviar" at bounding box center [214, 146] width 70 height 17
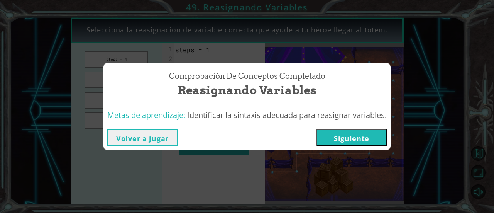
click at [357, 141] on button "Siguiente" at bounding box center [351, 136] width 70 height 17
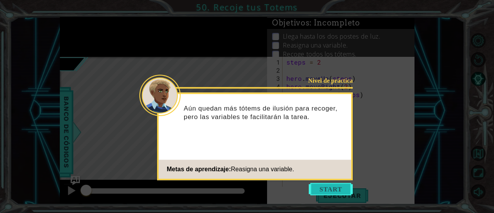
click at [327, 186] on button "Start" at bounding box center [331, 188] width 44 height 12
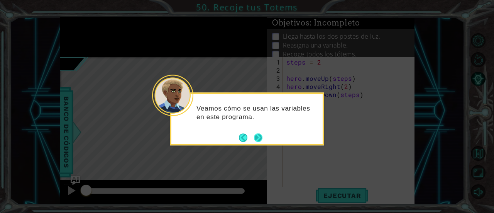
click at [257, 139] on button "Next" at bounding box center [258, 137] width 8 height 8
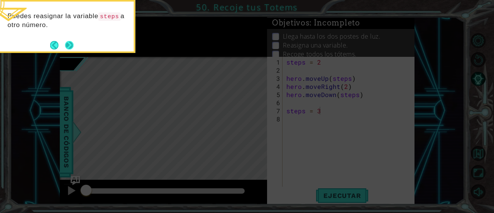
click at [71, 44] on button "Next" at bounding box center [69, 45] width 9 height 9
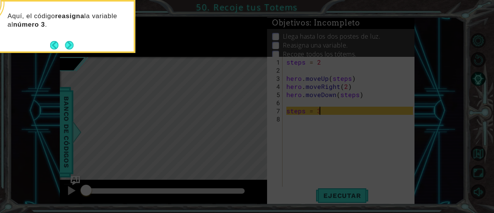
click at [71, 44] on button "Next" at bounding box center [69, 45] width 8 height 8
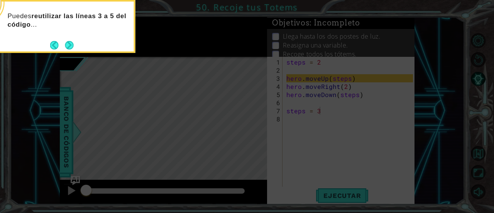
click at [71, 44] on button "Next" at bounding box center [69, 45] width 8 height 8
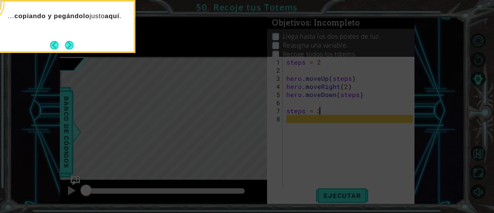
click at [71, 44] on button "Next" at bounding box center [69, 45] width 8 height 8
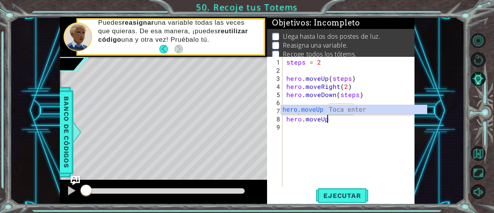
scroll to position [0, 2]
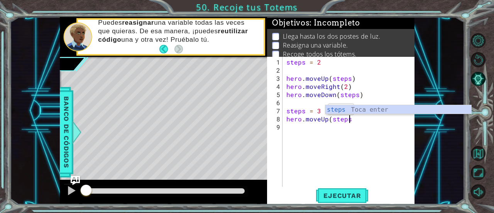
type textarea "hero.moveUp(steps)"
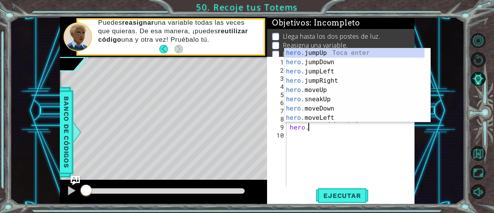
scroll to position [0, 0]
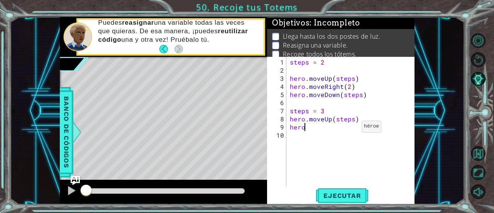
click at [352, 129] on div "steps = 2 hero . moveUp ( steps ) hero . moveRight ( 2 ) hero . moveDown ( step…" at bounding box center [352, 131] width 128 height 146
click at [331, 109] on div "steps = 2 hero . moveUp ( steps ) hero . moveRight ( 2 ) hero . moveDown ( step…" at bounding box center [352, 131] width 128 height 146
type textarea "steps = 4"
click at [318, 130] on div "steps = 2 hero . moveUp ( steps ) hero . moveRight ( 2 ) hero . moveDown ( step…" at bounding box center [352, 131] width 128 height 146
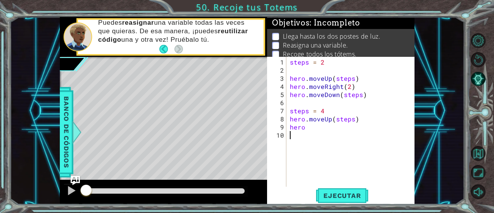
scroll to position [0, 0]
click at [316, 123] on div "steps = 2 hero . moveUp ( steps ) hero . moveRight ( 2 ) hero . moveDown ( step…" at bounding box center [352, 131] width 128 height 146
type textarea "hero.moveRight(2)"
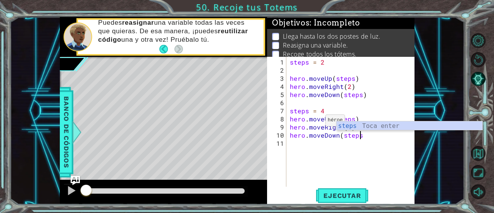
scroll to position [0, 4]
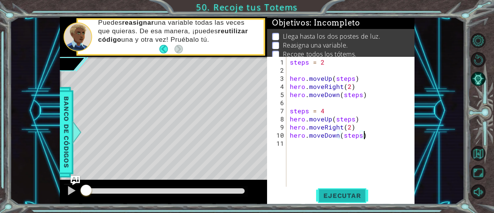
click at [340, 192] on span "Ejecutar" at bounding box center [342, 195] width 53 height 8
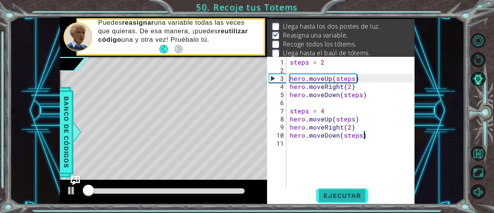
scroll to position [12, 0]
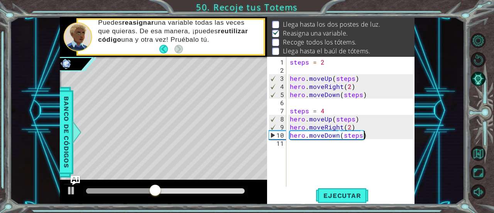
click at [323, 112] on div "steps = 2 hero . moveUp ( steps ) hero . moveRight ( 2 ) hero . moveDown ( step…" at bounding box center [352, 131] width 128 height 146
click at [349, 204] on div "steps = 3 1 2 3 4 5 6 7 8 9 10 11 steps = 2 hero . moveUp ( steps ) hero . move…" at bounding box center [340, 130] width 147 height 147
click at [349, 199] on span "Ejecutar" at bounding box center [342, 195] width 53 height 8
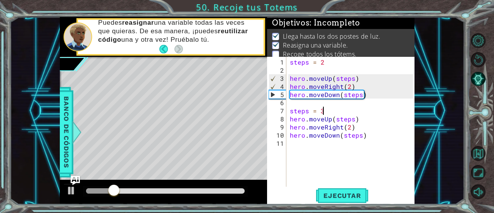
scroll to position [24, 0]
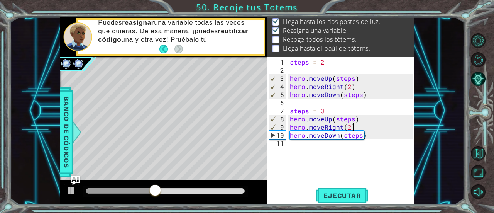
click at [370, 128] on div "steps = 2 hero . moveUp ( steps ) hero . moveRight ( 2 ) hero . moveDown ( step…" at bounding box center [352, 131] width 128 height 146
type textarea "hero.moveRight(2)"
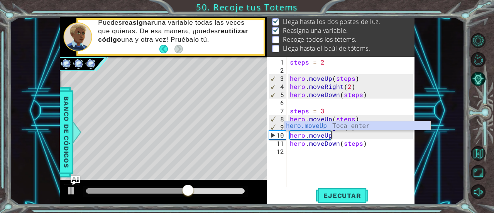
scroll to position [0, 2]
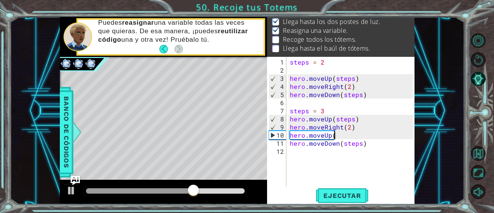
type textarea "hero.moveUp()"
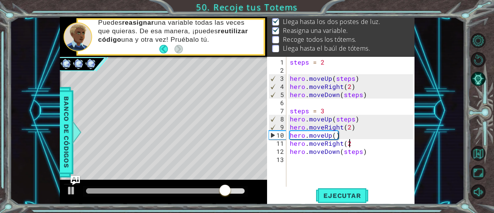
scroll to position [0, 3]
type textarea "hero.moveRight(2)"
click at [337, 196] on span "Ejecutar" at bounding box center [342, 195] width 53 height 8
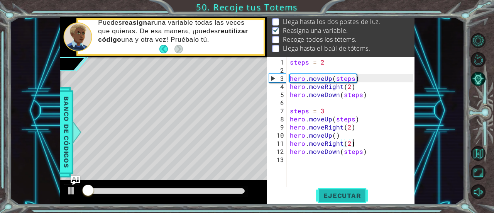
scroll to position [12, 0]
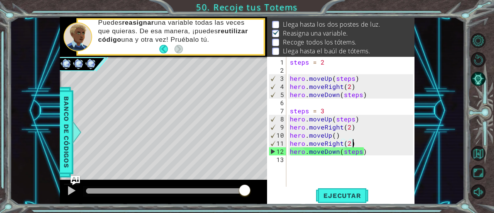
click at [347, 170] on div "steps = 2 hero . moveUp ( steps ) hero . moveRight ( 2 ) hero . moveDown ( step…" at bounding box center [352, 131] width 128 height 146
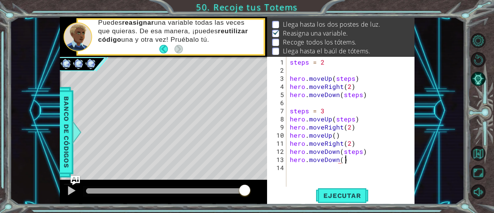
scroll to position [0, 3]
click at [344, 191] on span "Ejecutar" at bounding box center [342, 195] width 53 height 8
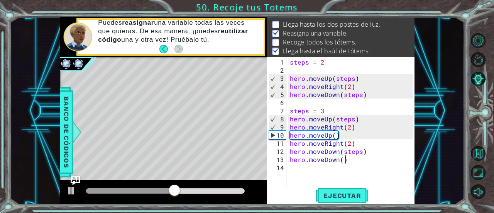
click at [356, 130] on div "steps = 2 hero . moveUp ( steps ) hero . moveRight ( 2 ) hero . moveDown ( step…" at bounding box center [352, 131] width 128 height 146
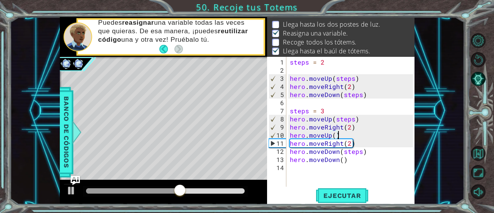
click at [356, 125] on div "steps = 2 hero . moveUp ( steps ) hero . moveRight ( 2 ) hero . moveDown ( step…" at bounding box center [352, 131] width 128 height 146
type textarea "hero.moveRight(2)"
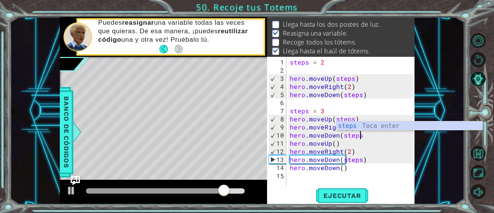
scroll to position [0, 4]
type textarea "hero.moveDown(steps)"
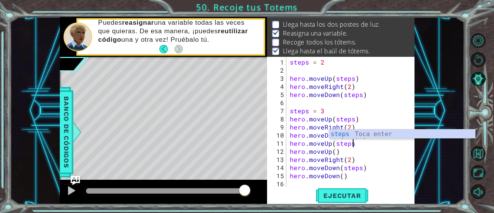
scroll to position [0, 3]
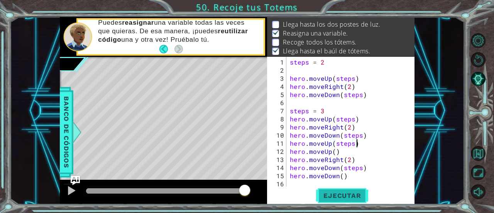
type textarea "hero.moveUp(steps)"
click at [351, 194] on span "Ejecutar" at bounding box center [342, 195] width 53 height 8
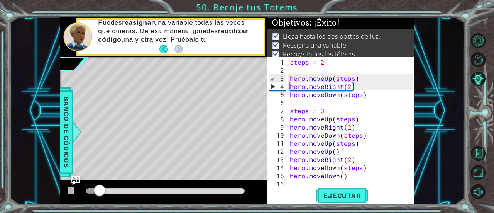
scroll to position [24, 0]
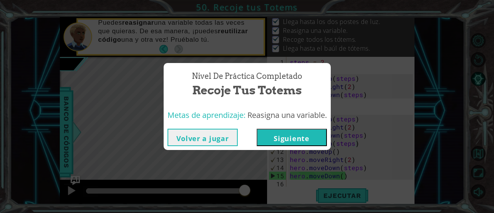
click at [280, 142] on button "Siguiente" at bounding box center [292, 136] width 70 height 17
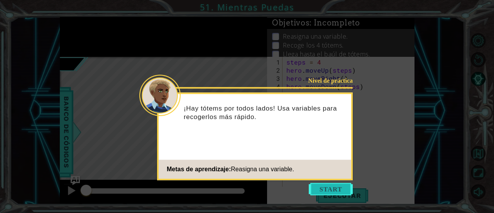
click at [322, 190] on button "Start" at bounding box center [331, 188] width 44 height 12
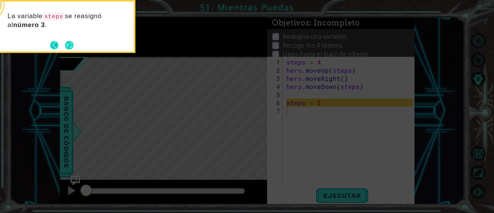
click at [62, 45] on button "Back" at bounding box center [57, 45] width 15 height 8
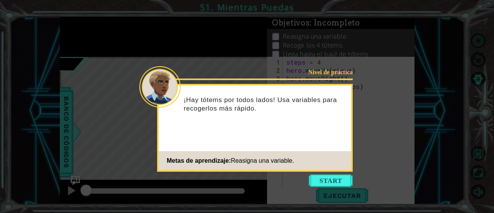
click at [318, 187] on icon at bounding box center [247, 106] width 494 height 213
click at [326, 182] on button "Start" at bounding box center [331, 180] width 44 height 12
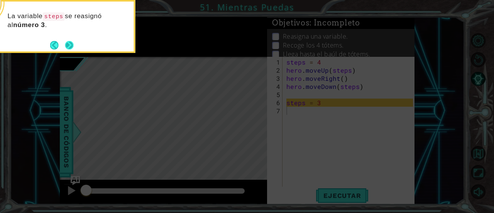
click at [70, 44] on button "Next" at bounding box center [69, 45] width 9 height 9
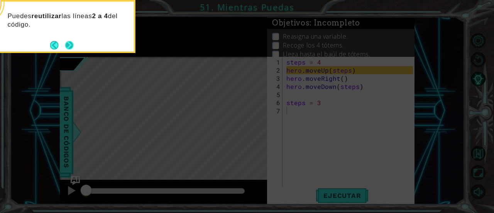
click at [71, 44] on button "Next" at bounding box center [69, 45] width 8 height 8
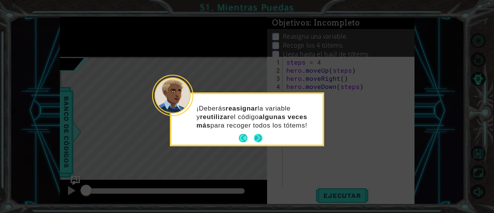
click at [257, 139] on button "Next" at bounding box center [258, 138] width 8 height 8
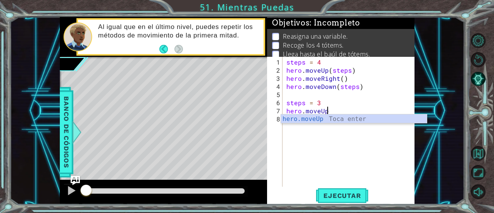
scroll to position [0, 2]
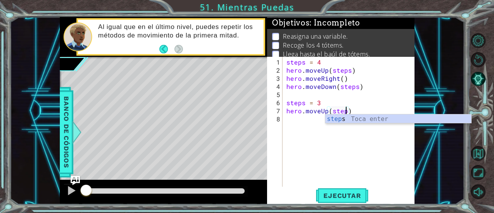
type textarea "hero.moveUp(steps)"
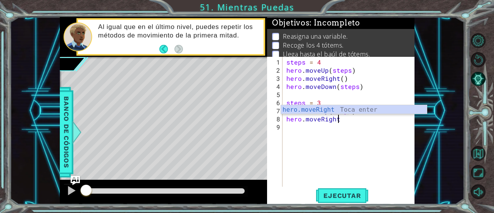
scroll to position [0, 3]
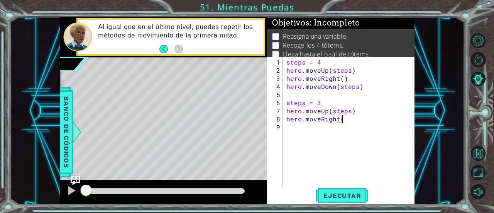
type textarea "hero.moveRight()"
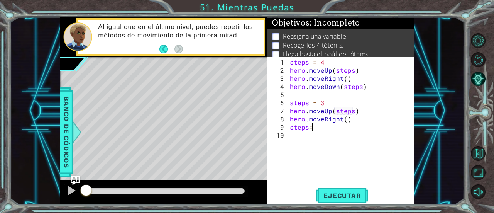
type textarea "steps=2"
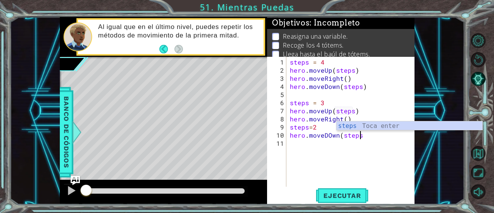
type textarea "hero.moveDOwn(steps)"
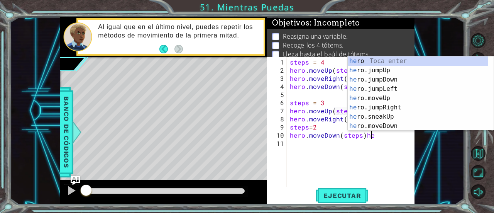
scroll to position [0, 4]
type textarea "hero.moveDown(steps)"
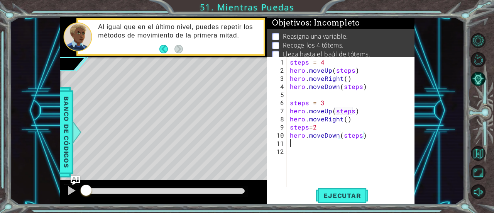
scroll to position [0, 0]
type textarea "hero.moveUp()"
type textarea "hero.moveRight()"
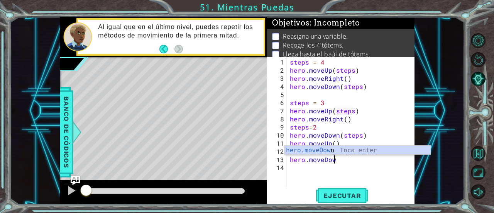
scroll to position [0, 2]
click at [338, 195] on span "Ejecutar" at bounding box center [342, 195] width 53 height 8
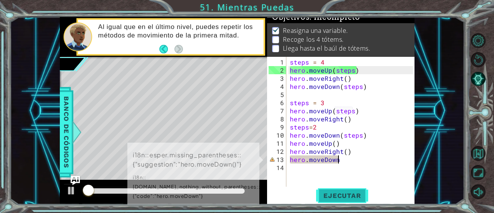
scroll to position [8, 0]
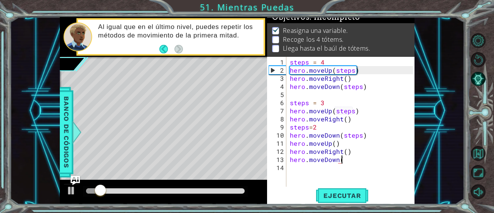
type textarea "hero.moveDown()"
click at [343, 164] on div "steps = 4 hero . moveUp ( steps ) hero . moveRight ( ) hero . moveDown ( steps …" at bounding box center [352, 131] width 128 height 146
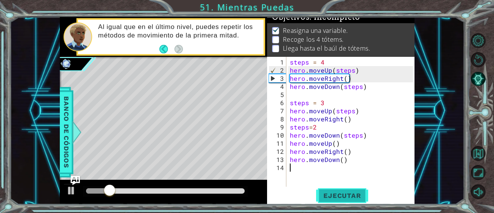
click at [363, 196] on span "Ejecutar" at bounding box center [342, 195] width 53 height 8
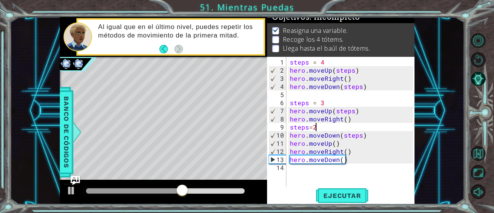
click at [319, 129] on div "steps = 4 hero . moveUp ( steps ) hero . moveRight ( ) hero . moveDown ( steps …" at bounding box center [352, 131] width 128 height 146
click at [329, 192] on span "Ejecutar" at bounding box center [342, 195] width 53 height 8
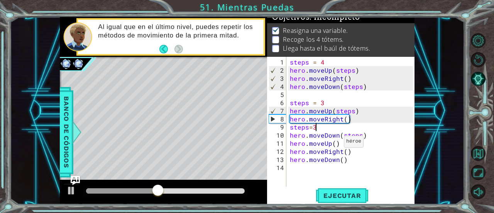
click at [334, 144] on div "steps = 4 hero . moveUp ( steps ) hero . moveRight ( ) hero . moveDown ( steps …" at bounding box center [352, 131] width 128 height 146
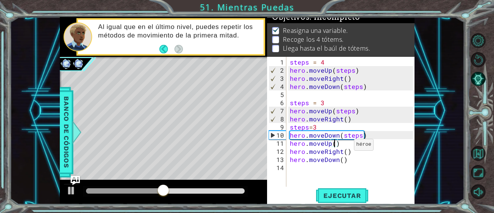
scroll to position [0, 3]
click at [353, 152] on div "steps = 4 hero . moveUp ( steps ) hero . moveRight ( ) hero . moveDown ( steps …" at bounding box center [352, 131] width 128 height 146
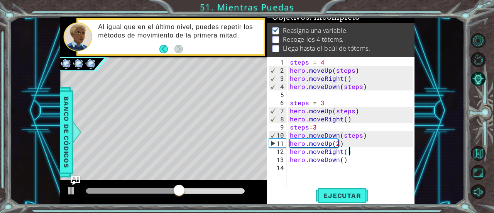
click at [348, 160] on div "steps = 4 hero . moveUp ( steps ) hero . moveRight ( ) hero . moveDown ( steps …" at bounding box center [352, 131] width 128 height 146
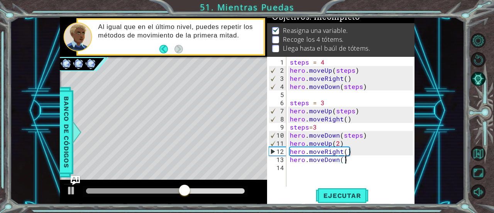
click at [360, 160] on div "steps = 4 hero . moveUp ( steps ) hero . moveRight ( ) hero . moveDown ( steps …" at bounding box center [352, 131] width 128 height 146
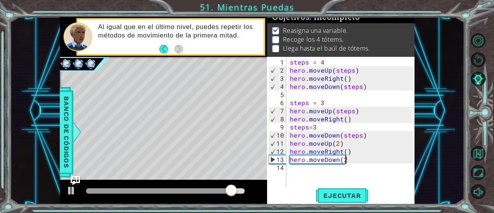
type textarea "hero.moveDown(2)"
click at [365, 166] on div "steps = 4 hero . moveUp ( steps ) hero . moveRight ( ) hero . moveDown ( steps …" at bounding box center [352, 131] width 128 height 146
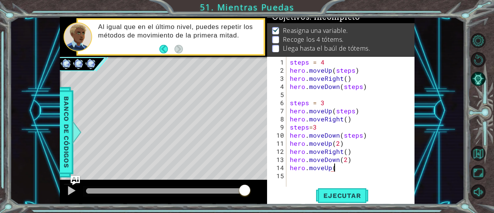
type textarea "hero.moveUp()"
type textarea "hero.moveRight()"
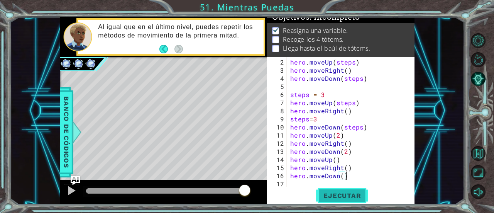
type textarea "hero.moveDown()"
click at [341, 192] on span "Ejecutar" at bounding box center [342, 195] width 53 height 8
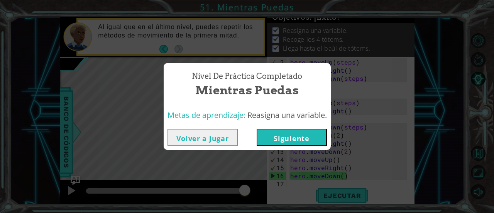
click at [277, 134] on button "Siguiente" at bounding box center [292, 136] width 70 height 17
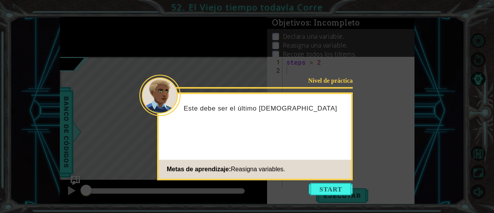
click at [332, 199] on icon at bounding box center [247, 106] width 494 height 213
click at [335, 192] on button "Start" at bounding box center [331, 188] width 44 height 12
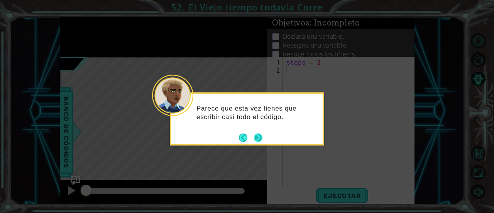
click at [257, 137] on button "Next" at bounding box center [258, 137] width 8 height 8
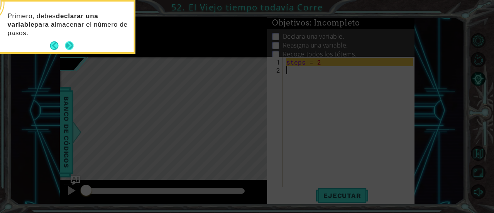
click at [69, 49] on button "Next" at bounding box center [69, 45] width 9 height 9
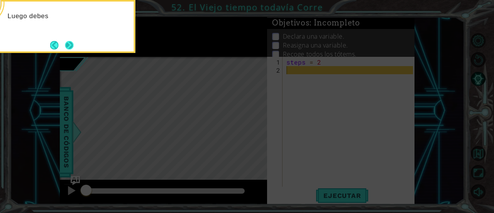
click at [69, 48] on button "Next" at bounding box center [69, 45] width 9 height 9
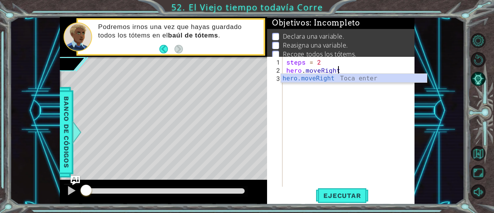
scroll to position [0, 3]
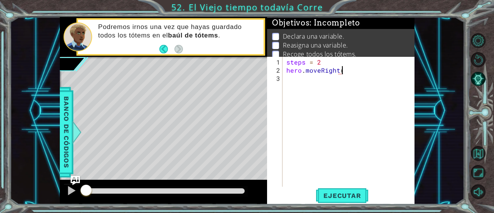
type textarea "hero.moveRight()"
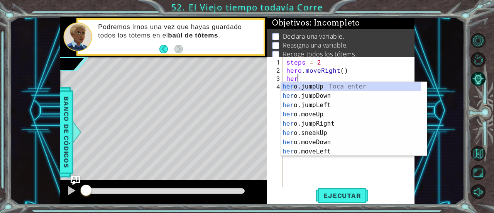
scroll to position [0, 0]
type textarea "h"
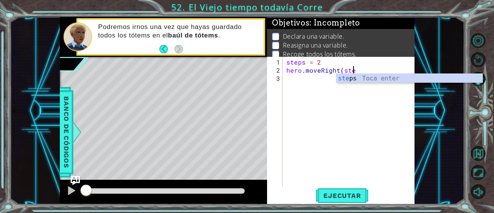
scroll to position [0, 4]
type textarea "hero.moveRight(steps)"
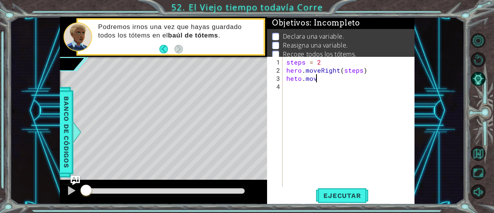
scroll to position [0, 2]
type textarea "heto.moveDown()"
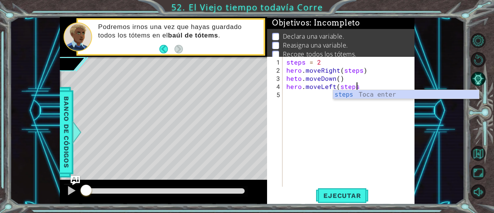
scroll to position [0, 4]
type textarea "hero.moveLeft(steps)"
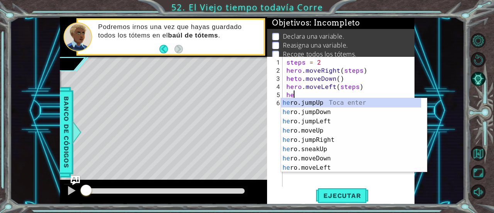
scroll to position [0, 0]
type textarea "h"
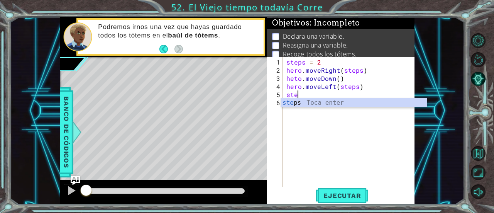
type textarea "s"
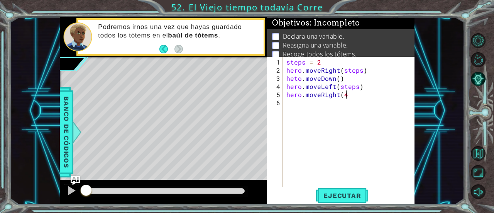
type textarea "hero.moveRight(4)"
type textarea "hero.moveDown()"
type textarea "hero.moveLeft(5)"
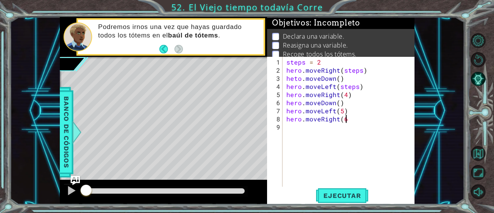
type textarea "hero.moveRight(6)"
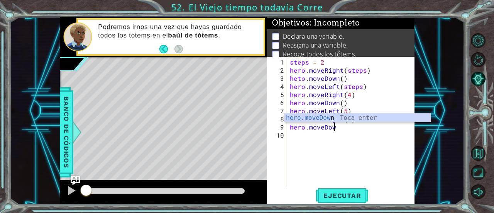
scroll to position [0, 2]
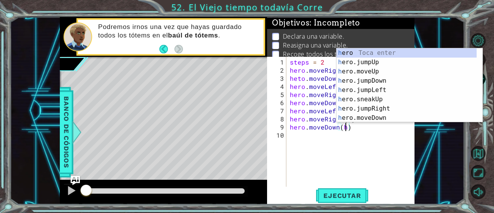
type textarea "hero.moveDown()"
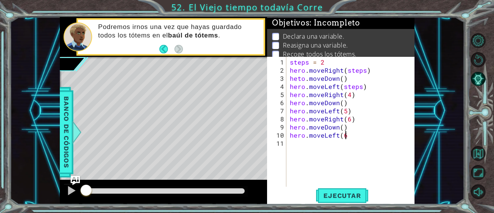
scroll to position [0, 3]
click at [329, 192] on span "Ejecutar" at bounding box center [342, 195] width 53 height 8
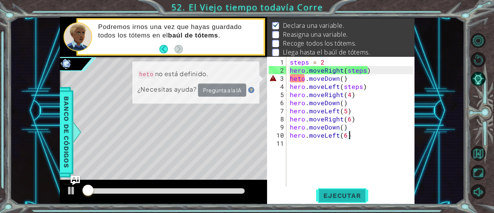
scroll to position [12, 0]
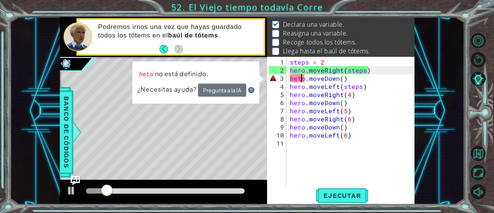
click at [301, 79] on div "steps = 2 hero . moveRight ( steps ) heto . moveDown ( ) hero . moveLeft ( step…" at bounding box center [352, 131] width 128 height 146
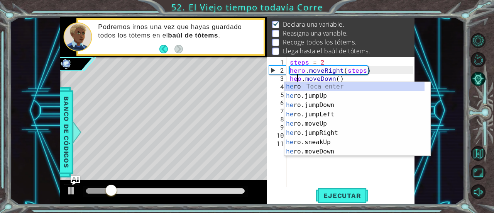
scroll to position [0, 1]
type textarea "hero.moveDown()"
click at [336, 194] on span "Ejecutar" at bounding box center [342, 195] width 53 height 8
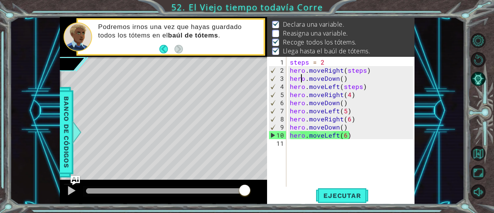
click at [358, 151] on div "steps = 2 hero . moveRight ( steps ) hero . moveDown ( ) hero . moveLeft ( step…" at bounding box center [352, 131] width 128 height 146
click at [356, 130] on div "steps = 2 hero . moveRight ( steps ) hero . moveDown ( ) hero . moveLeft ( step…" at bounding box center [352, 131] width 128 height 146
click at [352, 125] on div "steps = 2 hero . moveRight ( steps ) hero . moveDown ( ) hero . moveLeft ( step…" at bounding box center [352, 131] width 128 height 146
type textarea "hero.moveDown()"
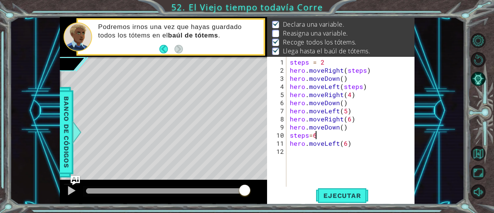
scroll to position [0, 1]
click at [343, 143] on div "steps = 2 hero . moveRight ( steps ) hero . moveDown ( ) hero . moveLeft ( step…" at bounding box center [352, 131] width 128 height 146
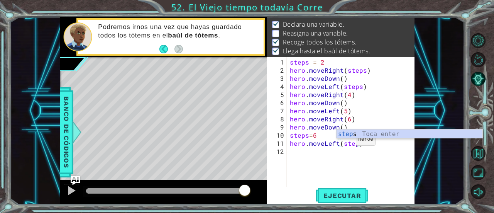
scroll to position [0, 4]
type textarea "hero.moveLeft(steps)"
click at [339, 196] on span "Ejecutar" at bounding box center [342, 195] width 53 height 8
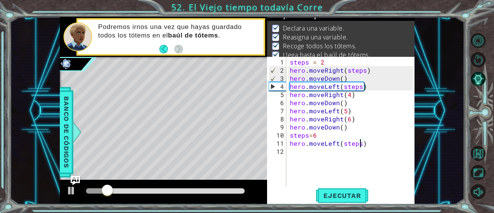
scroll to position [0, 0]
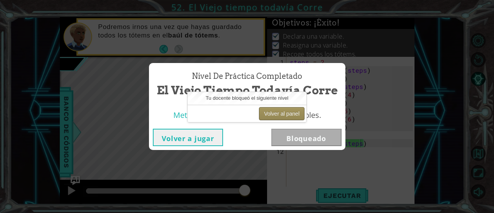
click at [284, 109] on button "Volver al panel" at bounding box center [282, 113] width 46 height 13
